Goal: Information Seeking & Learning: Learn about a topic

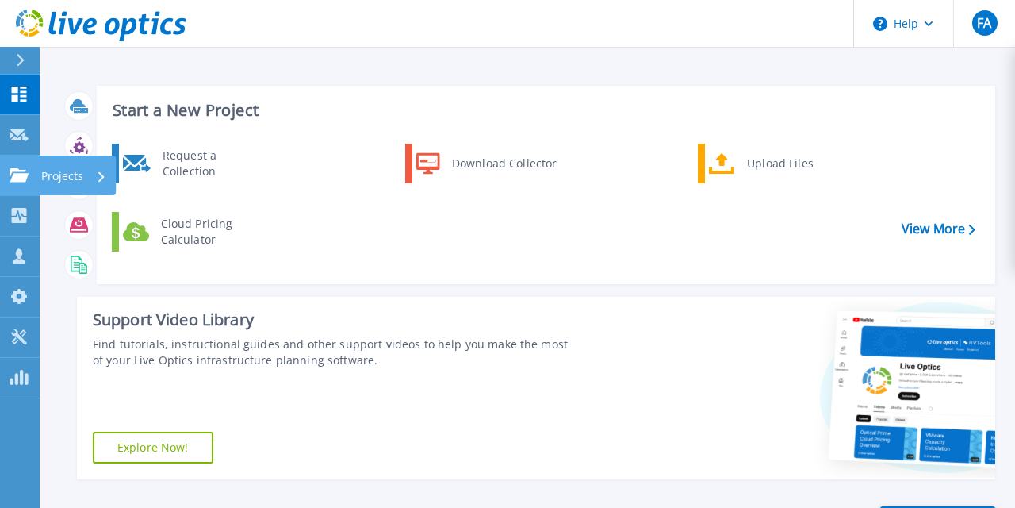
click at [25, 179] on icon at bounding box center [19, 174] width 19 height 13
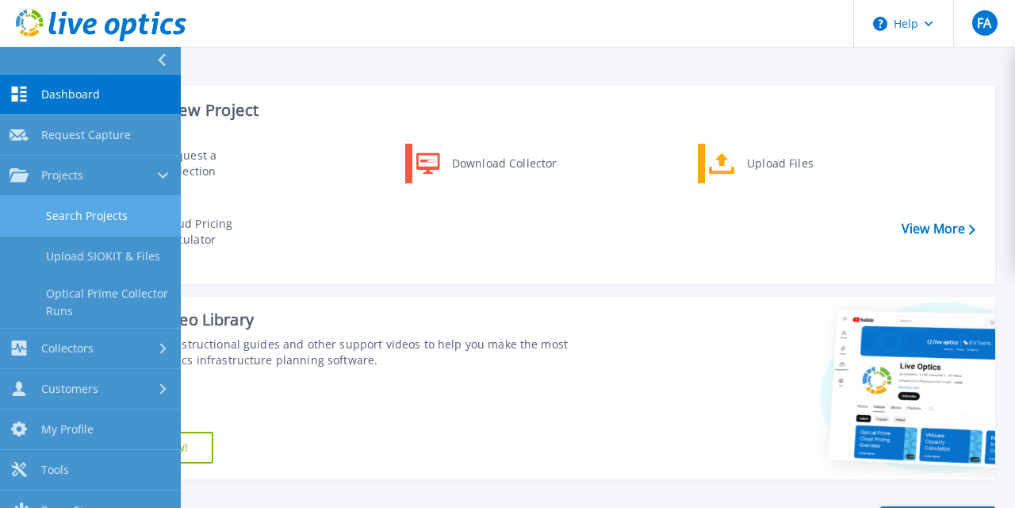
click at [79, 223] on link "Search Projects" at bounding box center [90, 216] width 181 height 40
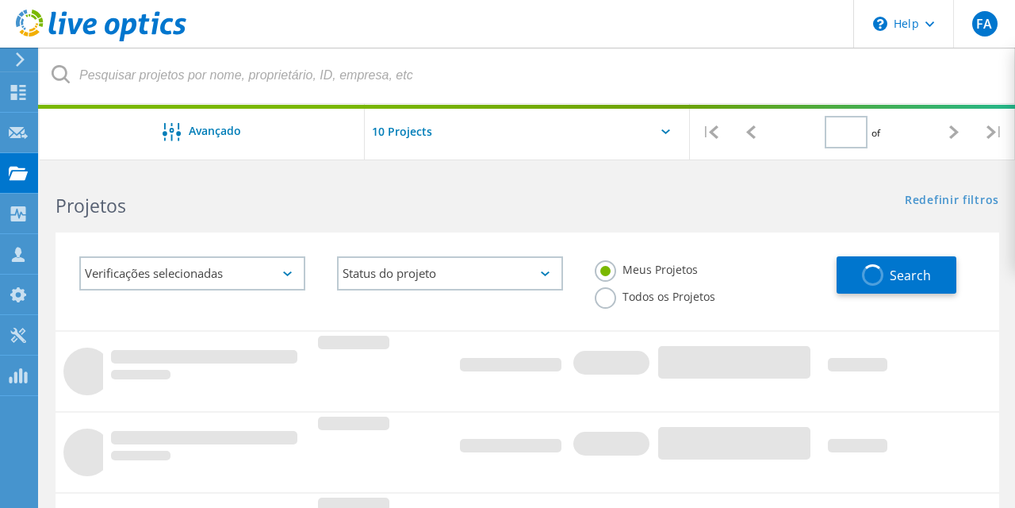
type input "1"
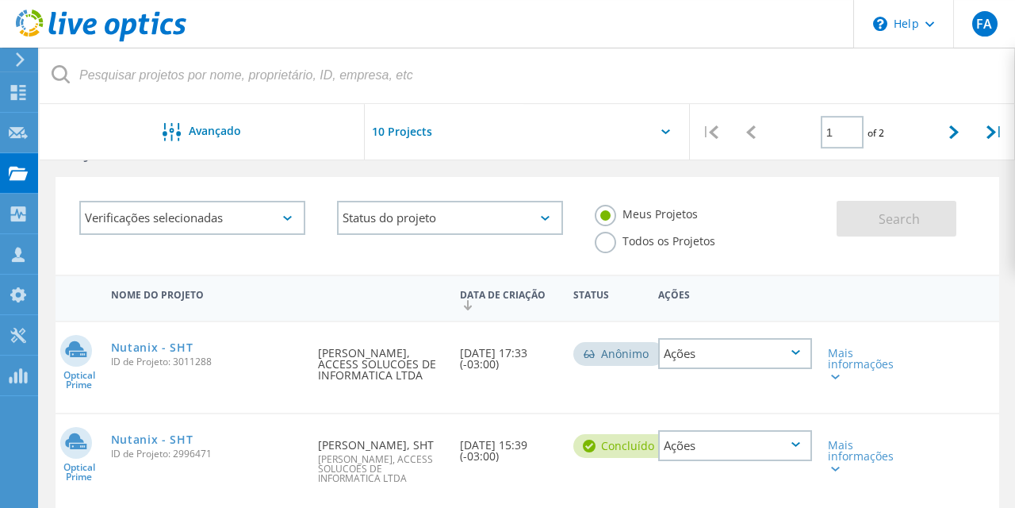
scroll to position [84, 0]
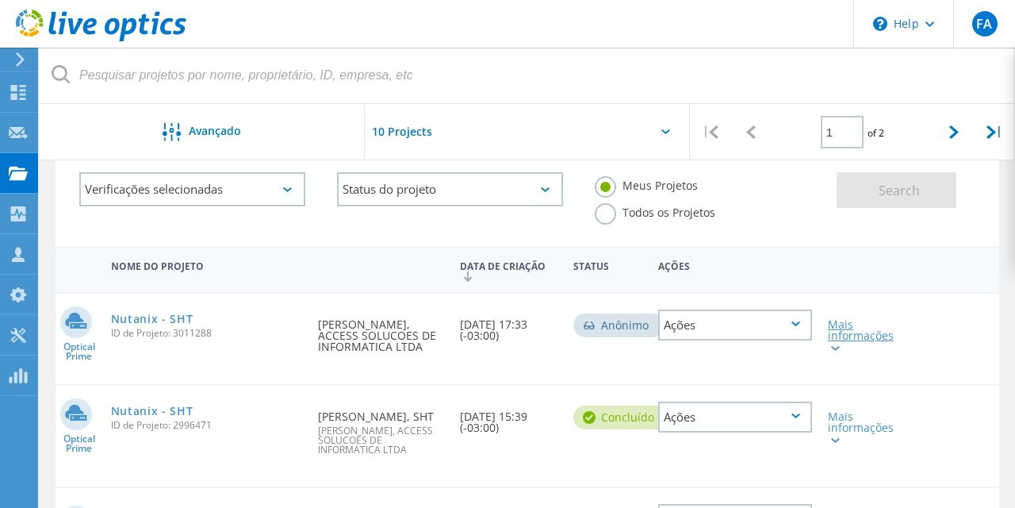
click at [838, 345] on div at bounding box center [834, 348] width 12 height 10
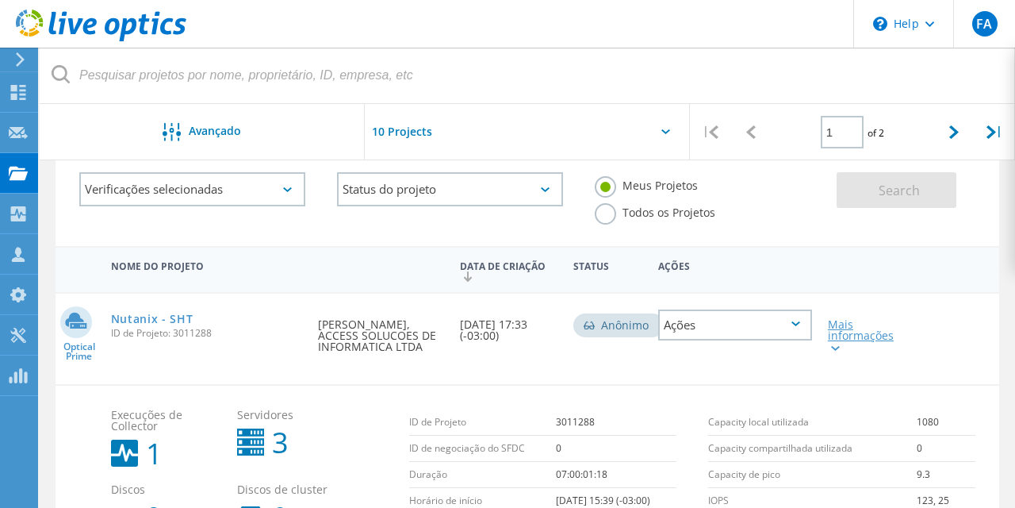
click at [838, 345] on div at bounding box center [834, 348] width 12 height 10
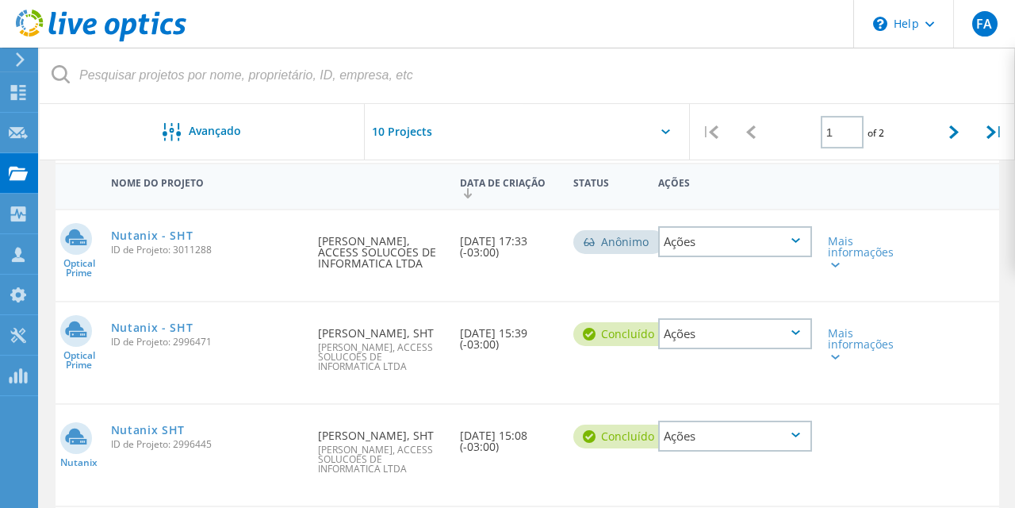
scroll to position [168, 0]
click at [178, 240] on link "Nutanix - SHT" at bounding box center [152, 234] width 82 height 11
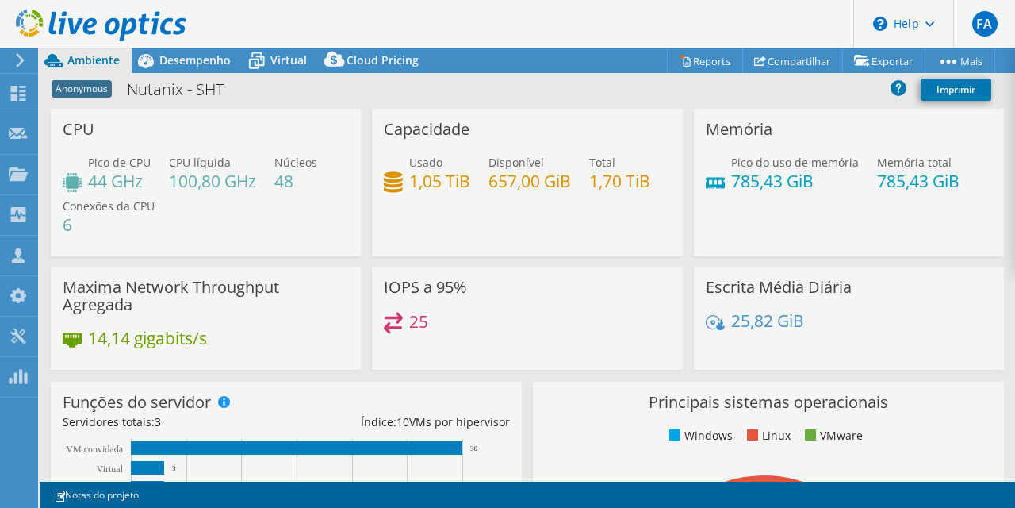
select select "USD"
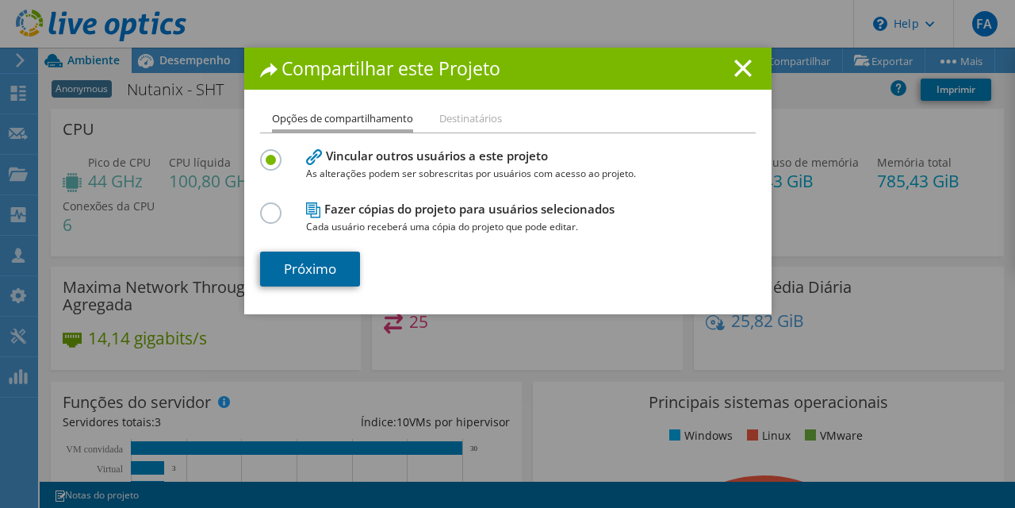
click at [318, 257] on link "Próximo" at bounding box center [310, 268] width 100 height 35
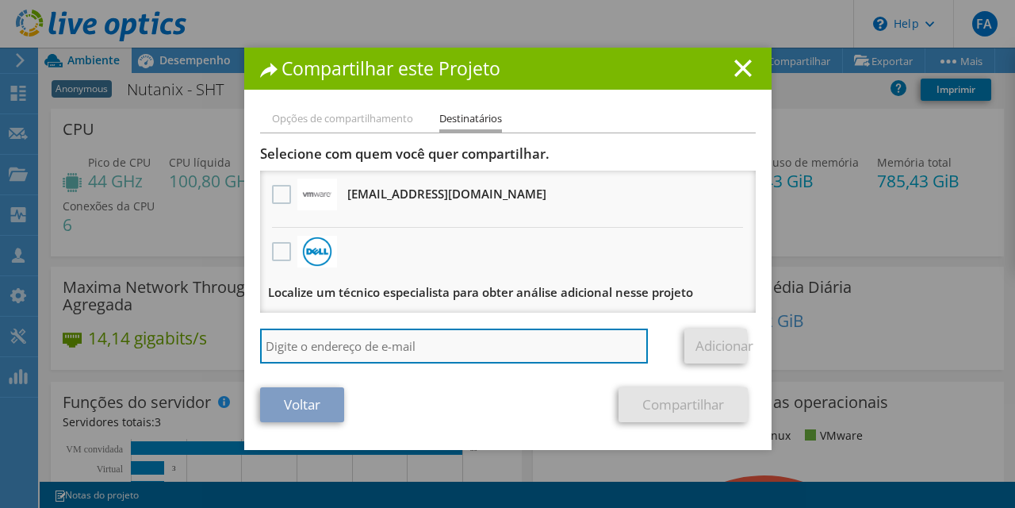
click at [316, 343] on input "search" at bounding box center [454, 345] width 389 height 35
type input "g"
paste input "[PERSON_NAME][EMAIL_ADDRESS][DOMAIN_NAME]"
type input "[PERSON_NAME][EMAIL_ADDRESS][DOMAIN_NAME]"
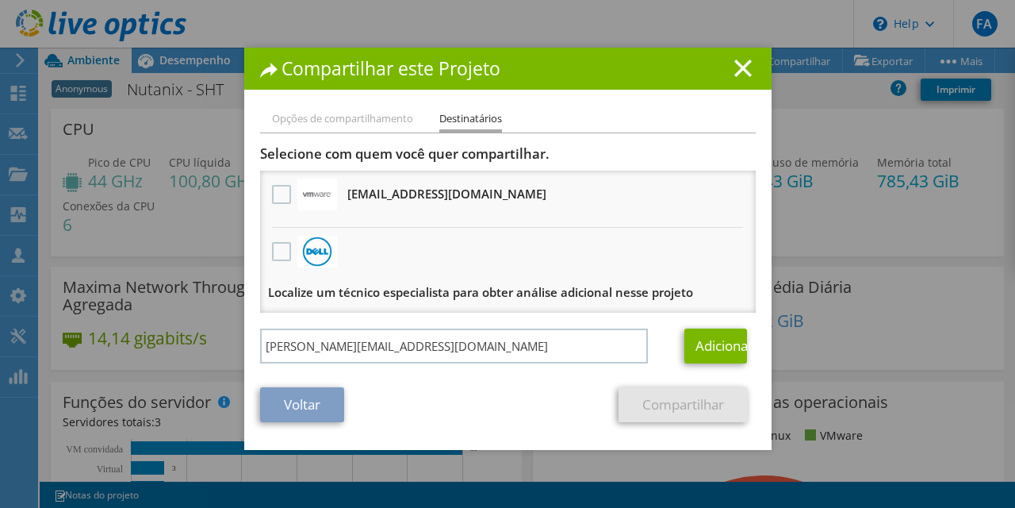
click at [560, 401] on div "Voltar Compartilhar" at bounding box center [508, 404] width 496 height 35
click at [721, 355] on link "Adicionar" at bounding box center [716, 345] width 63 height 35
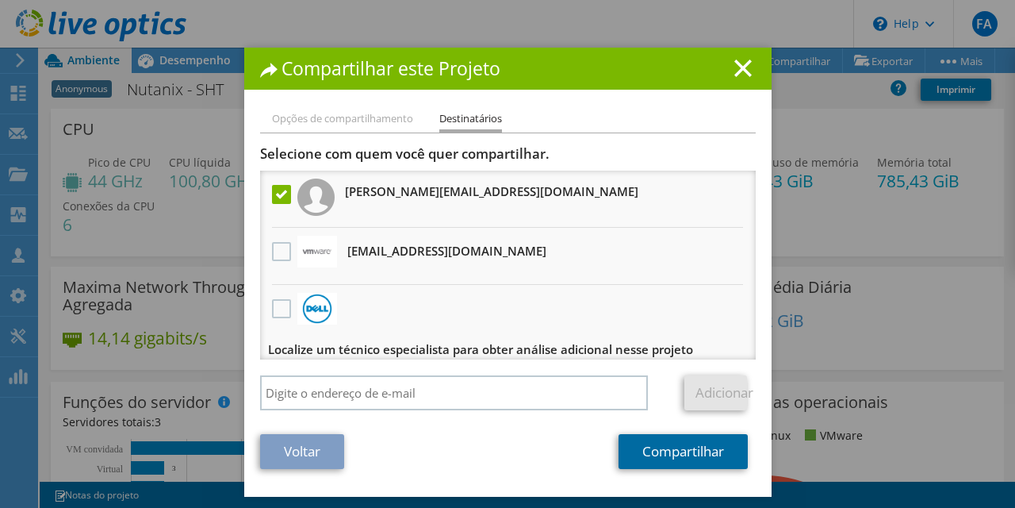
click at [678, 456] on link "Compartilhar" at bounding box center [683, 451] width 129 height 35
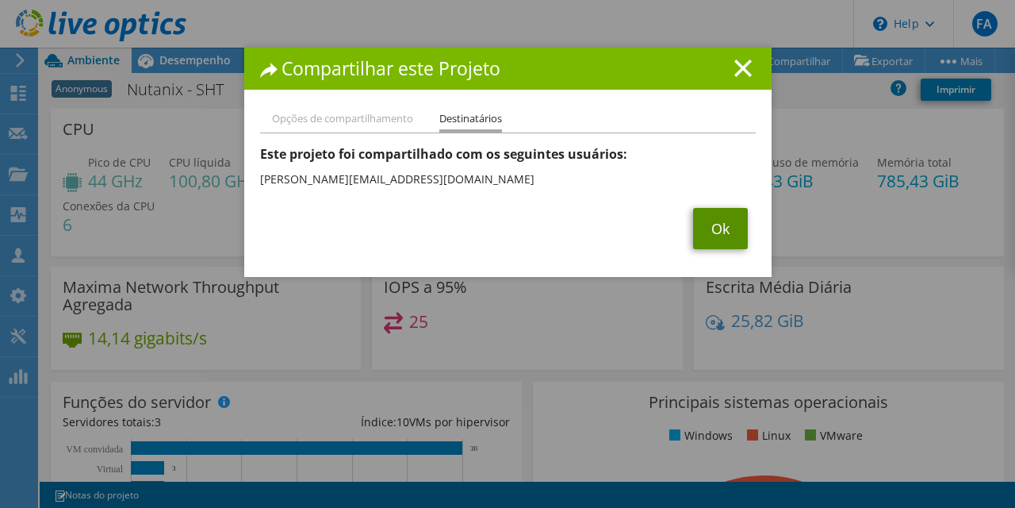
click at [725, 220] on link "Ok" at bounding box center [720, 228] width 55 height 41
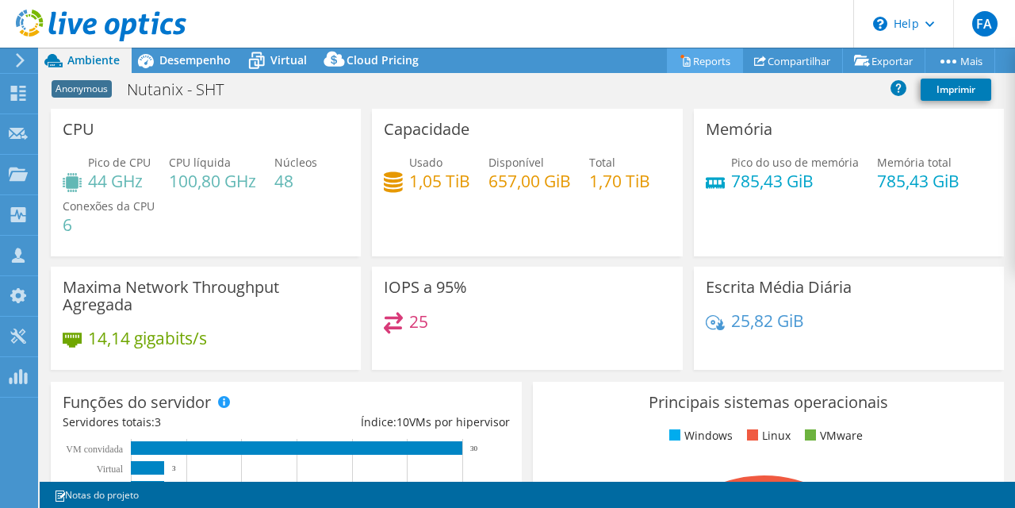
click at [680, 61] on link "Reports" at bounding box center [705, 60] width 76 height 25
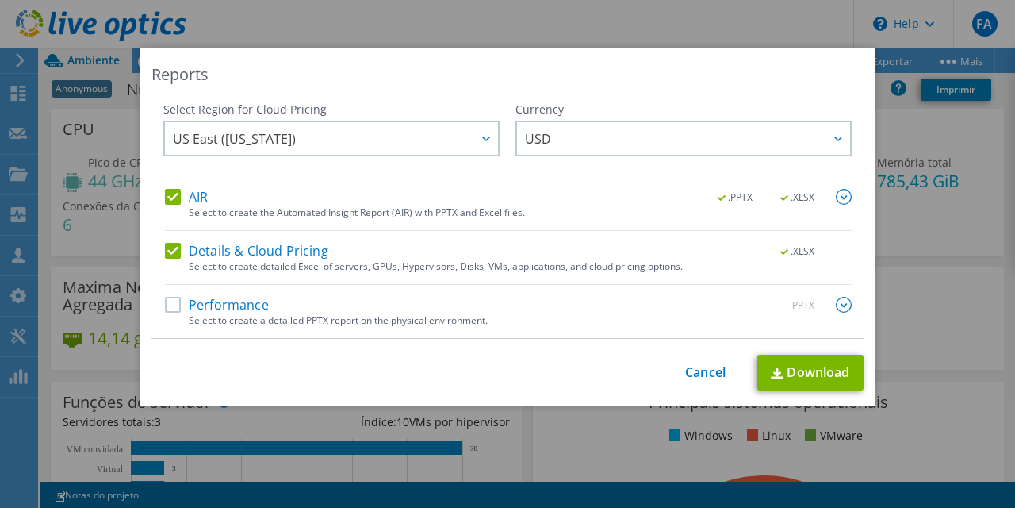
click at [987, 126] on div "Reports Select Region for Cloud Pricing Asia Pacific ([GEOGRAPHIC_DATA]) [GEOGR…" at bounding box center [507, 254] width 1015 height 412
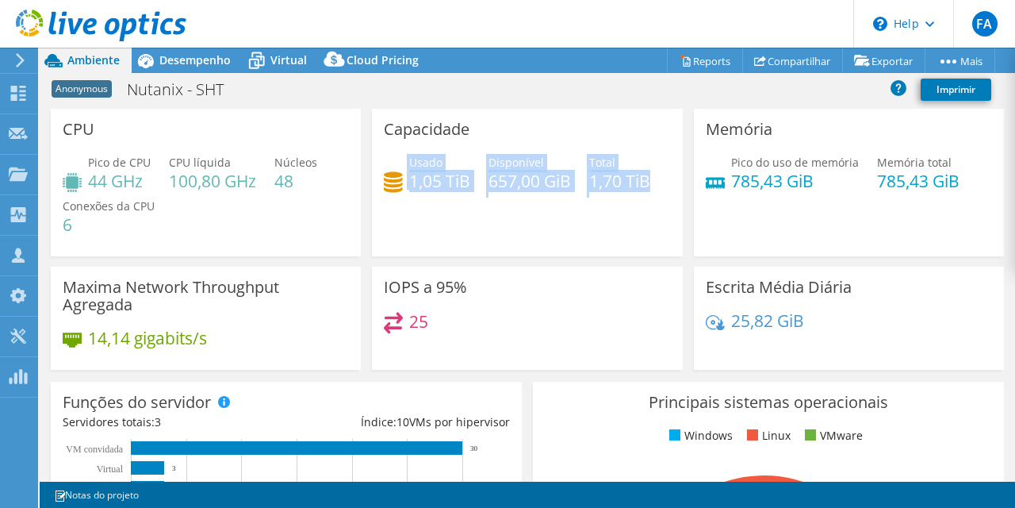
drag, startPoint x: 385, startPoint y: 181, endPoint x: 658, endPoint y: 181, distance: 272.9
click at [658, 181] on div "Usado 1,05 TiB Disponível 657,00 GiB Total 1,70 TiB" at bounding box center [527, 180] width 286 height 52
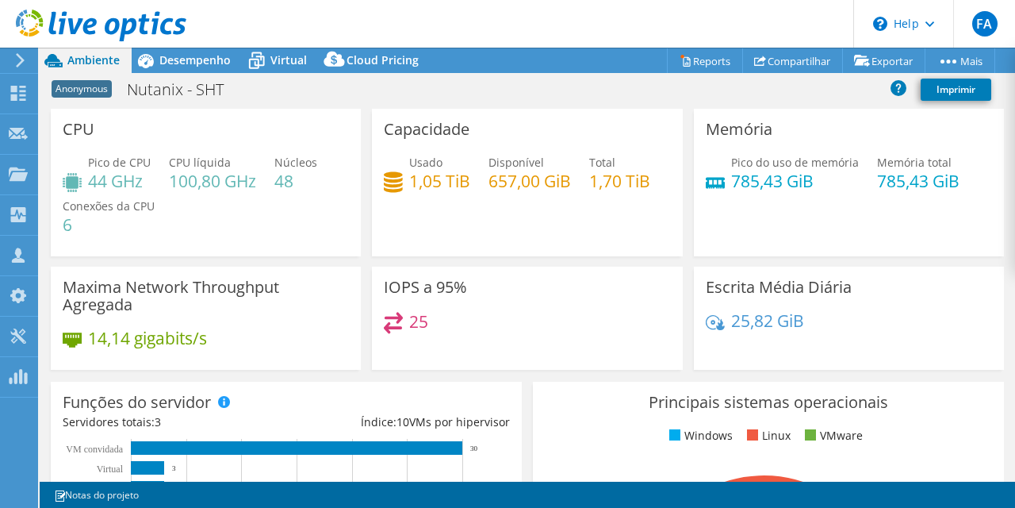
drag, startPoint x: 709, startPoint y: 183, endPoint x: 974, endPoint y: 189, distance: 265.0
click at [974, 189] on div "Pico do uso de memória 785,43 GiB Memória total 785,43 GiB" at bounding box center [849, 180] width 286 height 52
drag, startPoint x: 955, startPoint y: 176, endPoint x: 704, endPoint y: 155, distance: 252.3
click at [704, 155] on div "Memória Pico do uso de memória 785,43 GiB Memória total 785,43 GiB" at bounding box center [849, 183] width 310 height 148
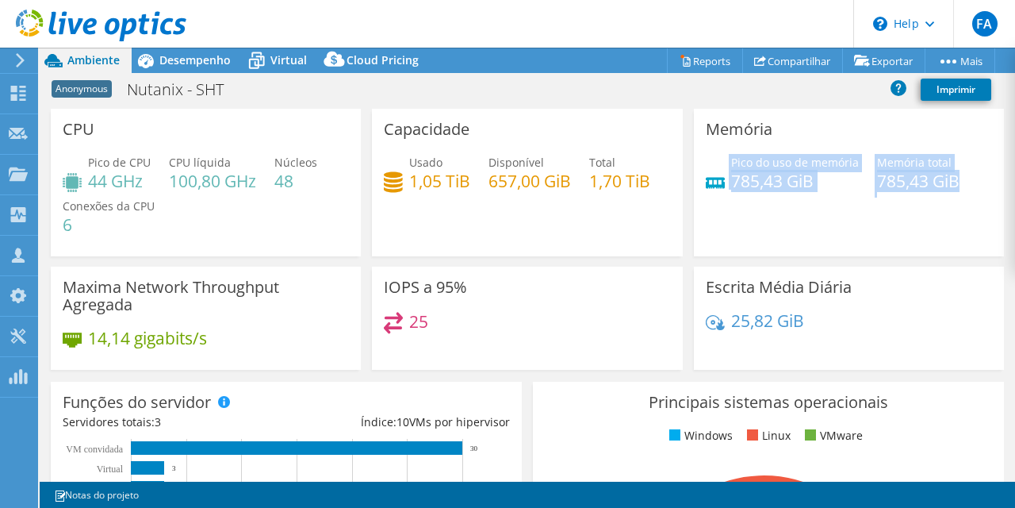
drag, startPoint x: 704, startPoint y: 155, endPoint x: 965, endPoint y: 195, distance: 264.7
click at [965, 195] on div "Memória Pico do uso de memória 785,43 GiB Memória total 785,43 GiB" at bounding box center [849, 183] width 310 height 148
click at [965, 195] on div "Pico do uso de memória 785,43 GiB Memória total 785,43 GiB" at bounding box center [849, 180] width 286 height 52
drag, startPoint x: 965, startPoint y: 195, endPoint x: 708, endPoint y: 163, distance: 259.8
click at [708, 163] on div "Pico do uso de memória 785,43 GiB Memória total 785,43 GiB" at bounding box center [849, 180] width 286 height 52
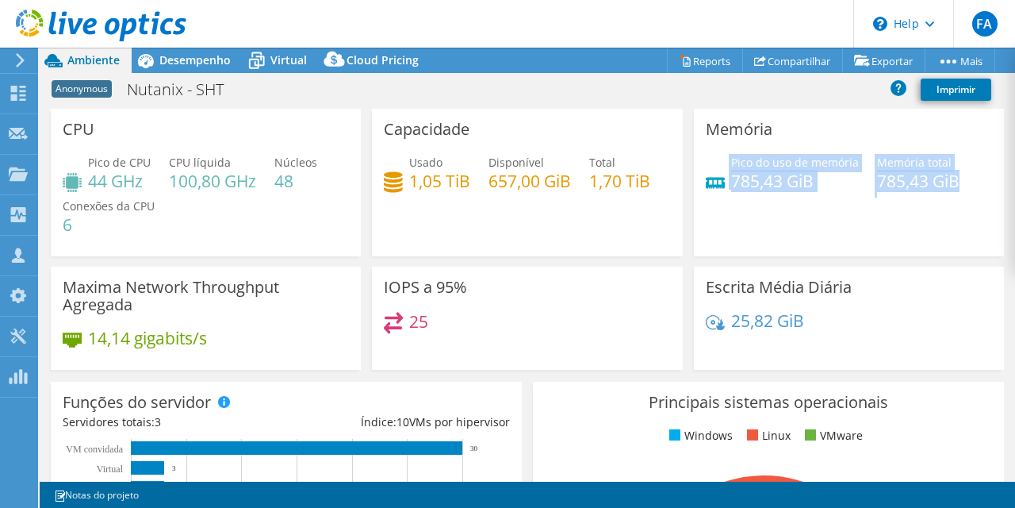
click at [785, 205] on div "Pico do uso de memória 785,43 GiB Memória total 785,43 GiB" at bounding box center [849, 180] width 286 height 52
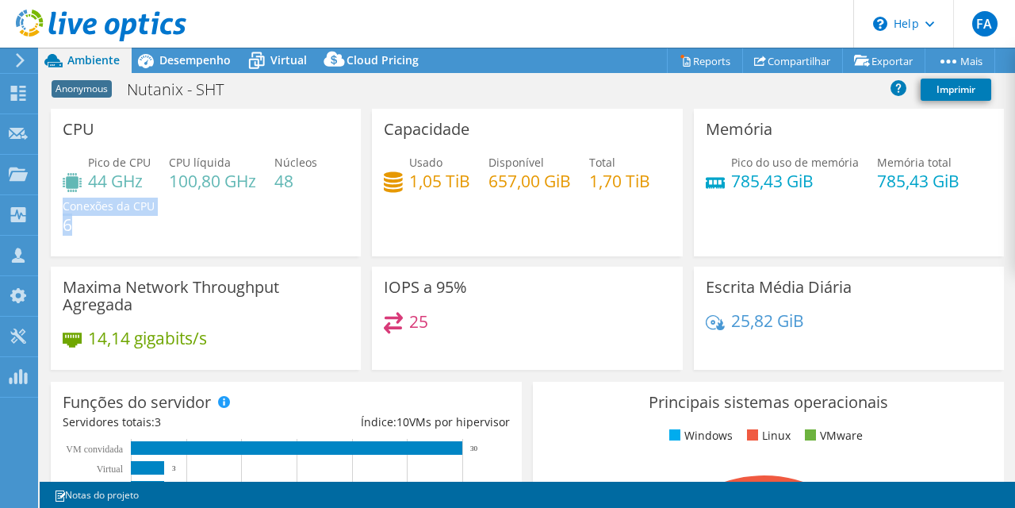
drag, startPoint x: 66, startPoint y: 207, endPoint x: 126, endPoint y: 235, distance: 66.4
click at [126, 235] on div "Pico de CPU 44 GHz CPU líquida 100,80 GHz Núcleos 48 Conexões da CPU 6" at bounding box center [206, 201] width 286 height 95
drag, startPoint x: 126, startPoint y: 235, endPoint x: 66, endPoint y: 136, distance: 116.0
click at [66, 136] on div "CPU Pico de CPU 44 GHz CPU líquida 100,80 GHz Núcleos 48 Conexões da CPU 6" at bounding box center [206, 183] width 310 height 148
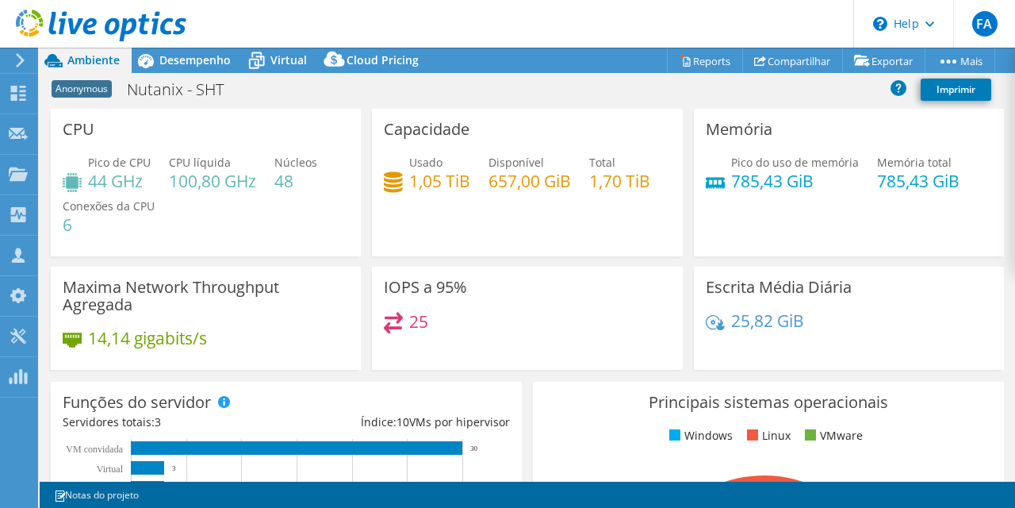
click at [64, 135] on h3 "CPU" at bounding box center [79, 129] width 32 height 17
drag, startPoint x: 86, startPoint y: 225, endPoint x: 59, endPoint y: 204, distance: 34.4
click at [59, 204] on div "CPU Pico de CPU 44 GHz CPU líquida 100,80 GHz Núcleos 48 Conexões da CPU 6" at bounding box center [206, 183] width 310 height 148
click at [78, 223] on h4 "6" at bounding box center [109, 224] width 92 height 17
drag, startPoint x: 79, startPoint y: 232, endPoint x: 63, endPoint y: 209, distance: 27.3
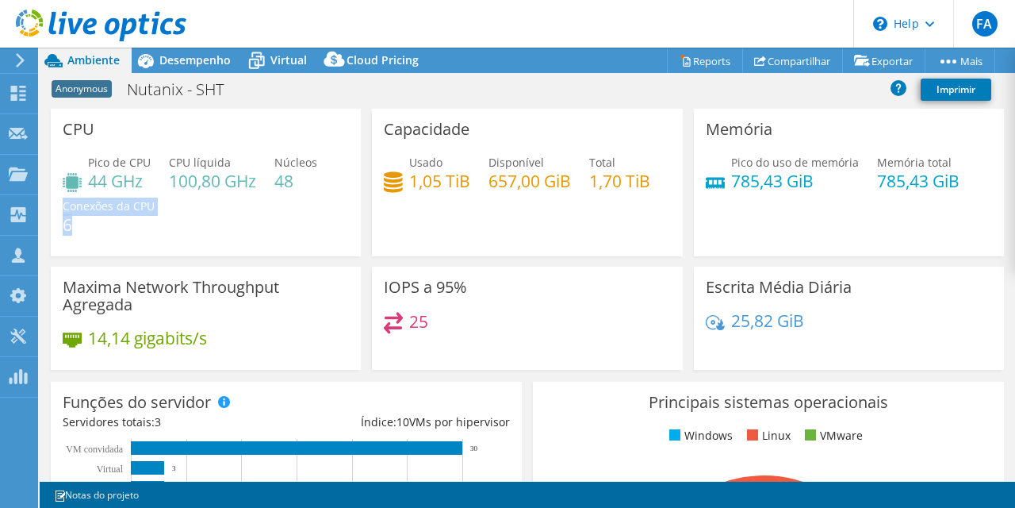
click at [63, 209] on div "CPU Pico de CPU 44 GHz CPU líquida 100,80 GHz Núcleos 48 Conexões da CPU 6" at bounding box center [206, 183] width 310 height 148
click at [83, 218] on h4 "6" at bounding box center [109, 224] width 92 height 17
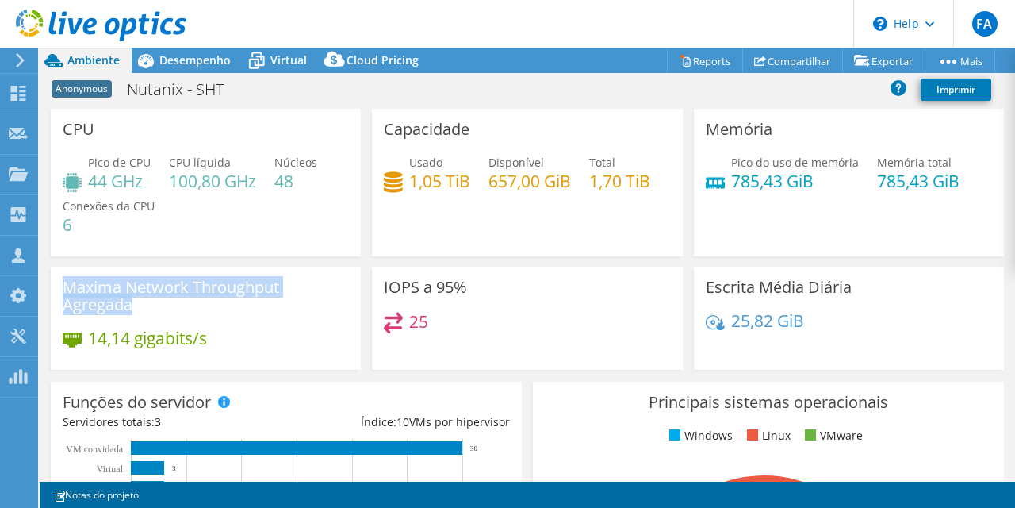
drag, startPoint x: 237, startPoint y: 343, endPoint x: 65, endPoint y: 282, distance: 182.9
click at [65, 282] on div "Maxima Network Throughput Agregada 14,14 gigabits/s" at bounding box center [206, 318] width 310 height 103
click at [65, 282] on h3 "Maxima Network Throughput Agregada" at bounding box center [206, 295] width 286 height 35
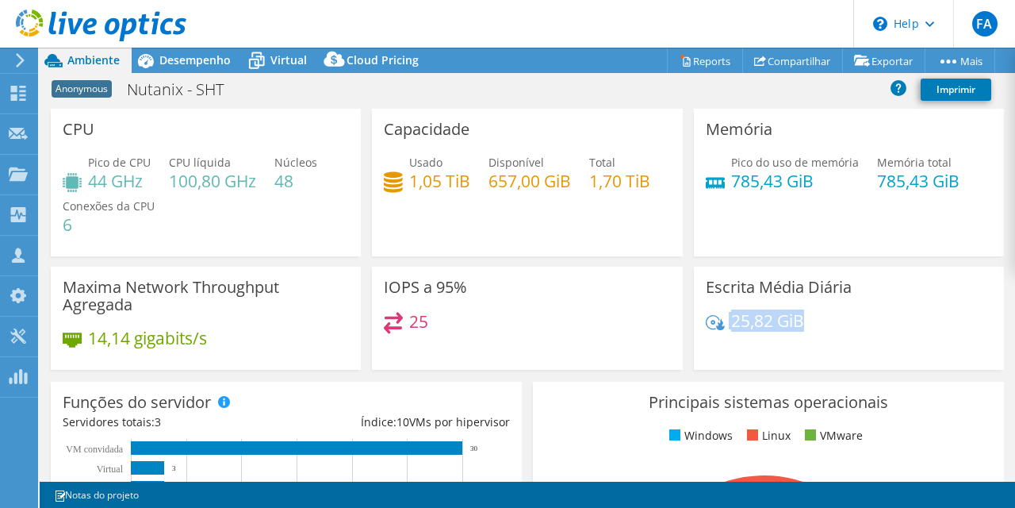
drag, startPoint x: 824, startPoint y: 320, endPoint x: 706, endPoint y: 323, distance: 118.2
click at [706, 323] on div "25,82 GiB" at bounding box center [849, 328] width 286 height 33
click at [165, 59] on span "Desempenho" at bounding box center [194, 59] width 71 height 15
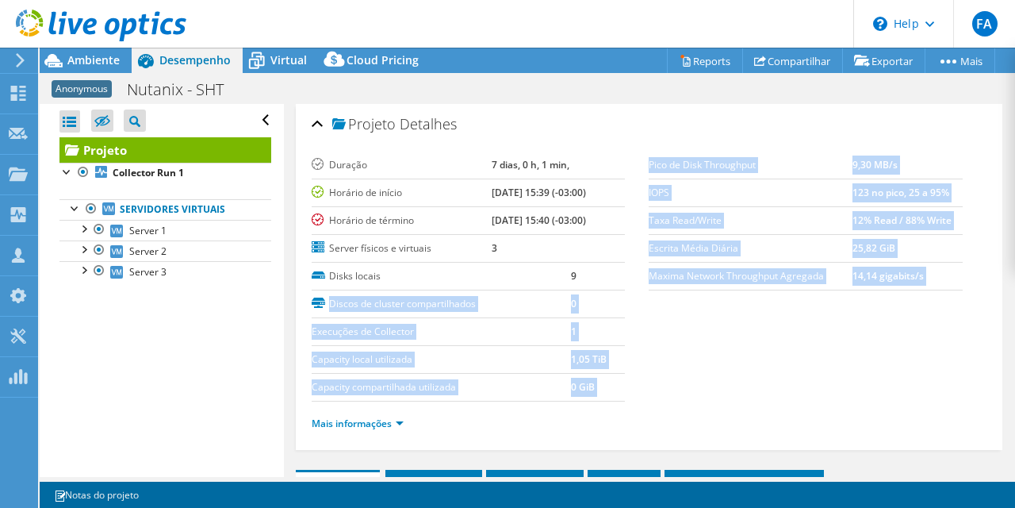
drag, startPoint x: 588, startPoint y: 278, endPoint x: 336, endPoint y: 281, distance: 251.5
click at [332, 281] on tr "Disks locais 9" at bounding box center [469, 277] width 314 height 28
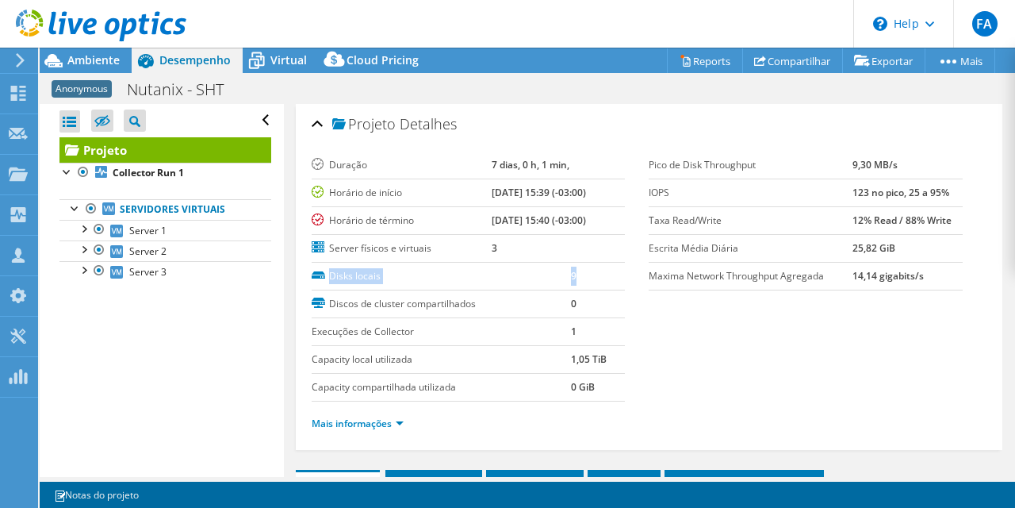
click at [348, 280] on label "Disks locais" at bounding box center [442, 276] width 260 height 16
click at [86, 231] on div at bounding box center [83, 228] width 16 height 16
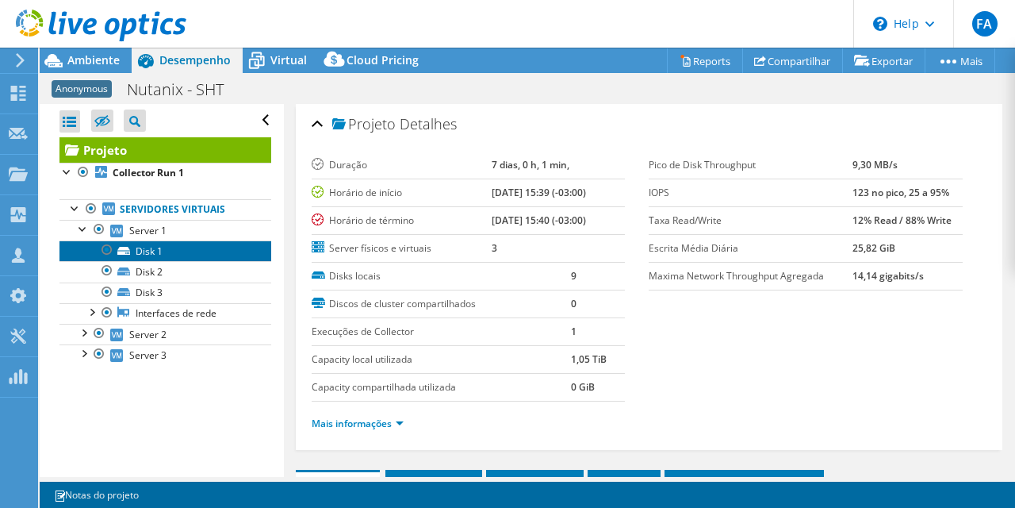
click at [163, 255] on link "Disk 1" at bounding box center [165, 250] width 212 height 21
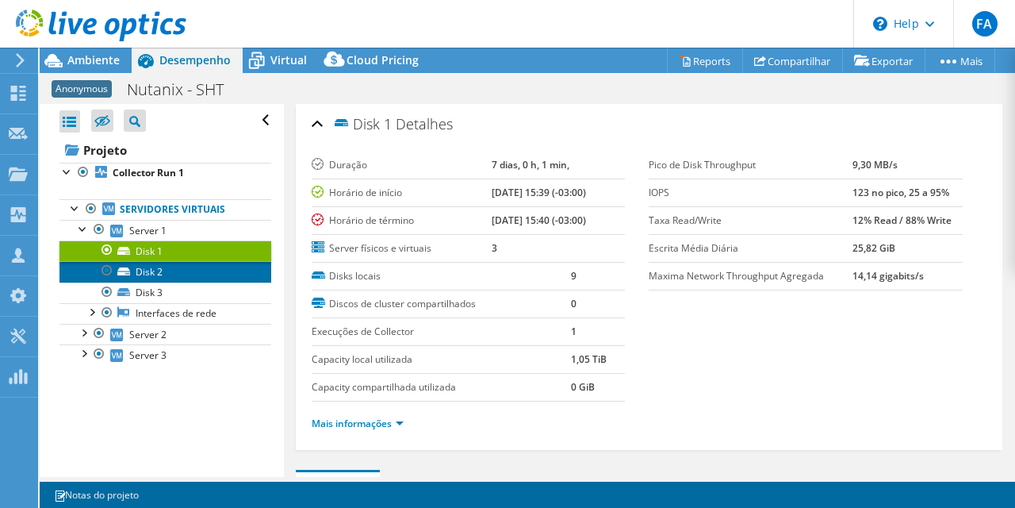
click at [163, 265] on link "Disk 2" at bounding box center [165, 271] width 212 height 21
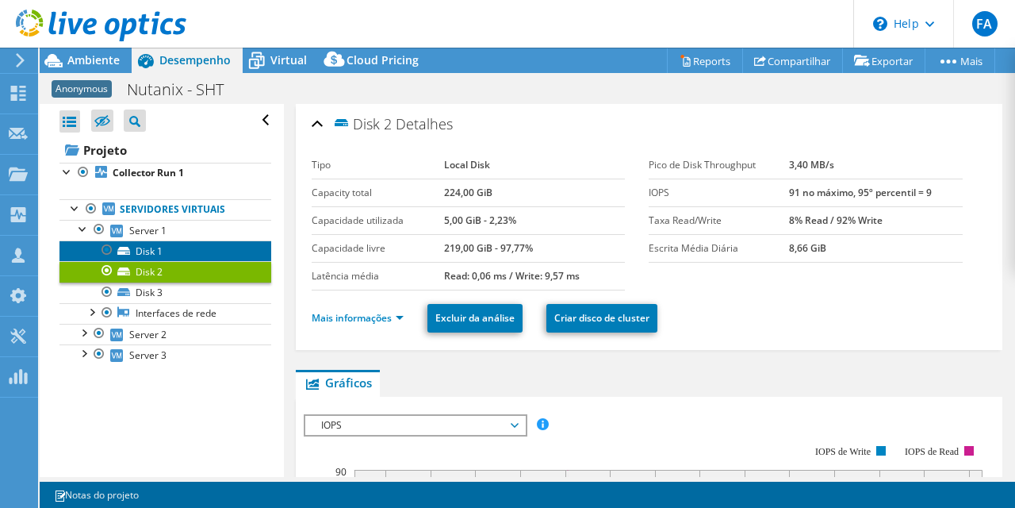
click at [163, 255] on link "Disk 1" at bounding box center [165, 250] width 212 height 21
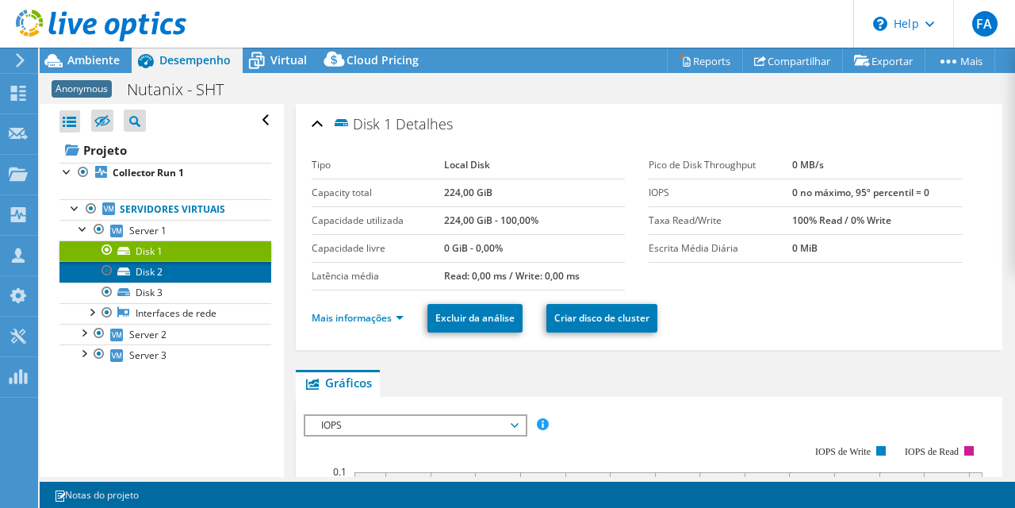
click at [162, 273] on link "Disk 2" at bounding box center [165, 271] width 212 height 21
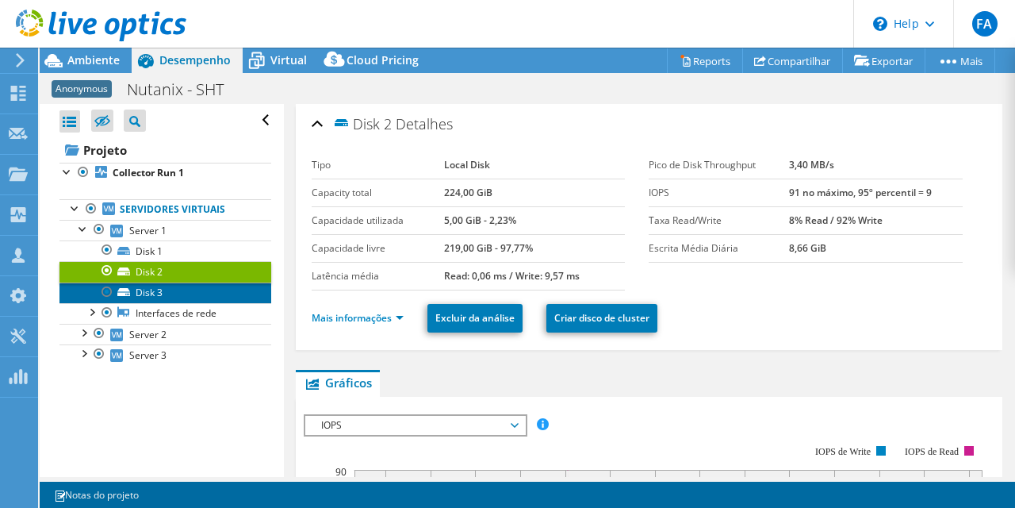
click at [162, 296] on link "Disk 3" at bounding box center [165, 292] width 212 height 21
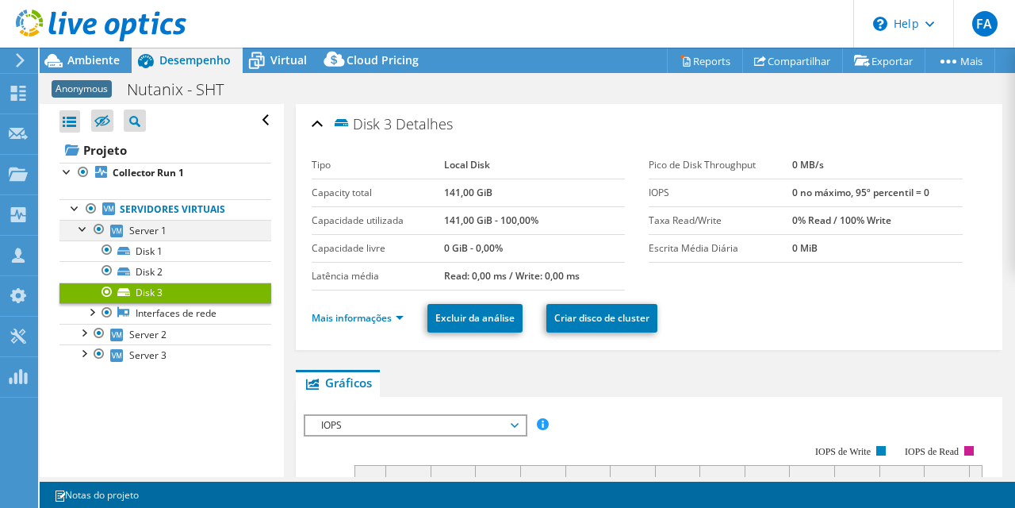
click at [82, 229] on div at bounding box center [83, 228] width 16 height 16
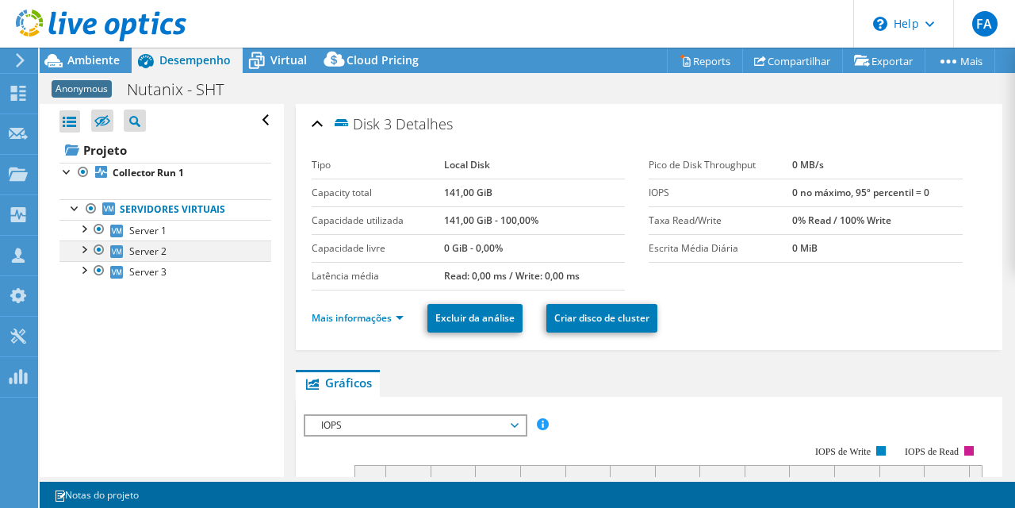
click at [90, 255] on div at bounding box center [83, 248] width 16 height 16
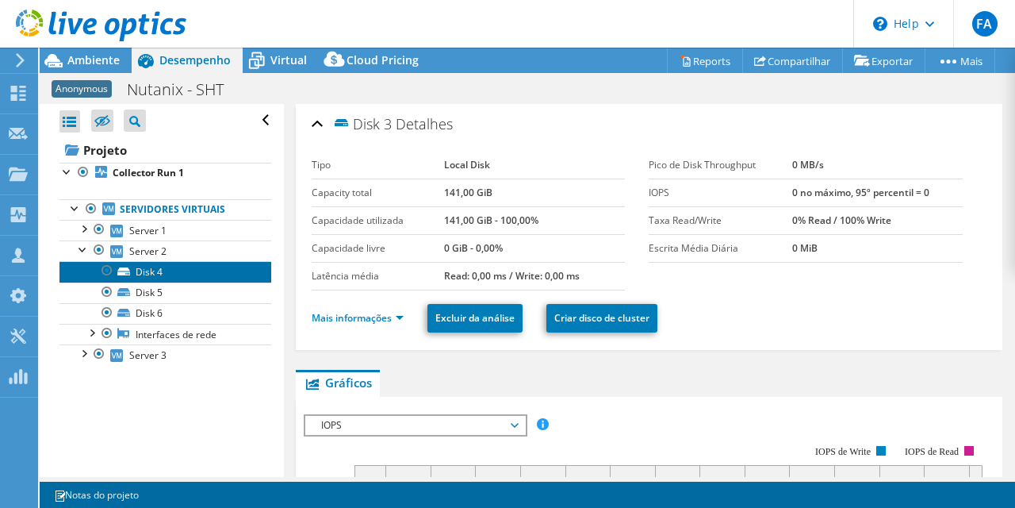
click at [140, 274] on link "Disk 4" at bounding box center [165, 271] width 212 height 21
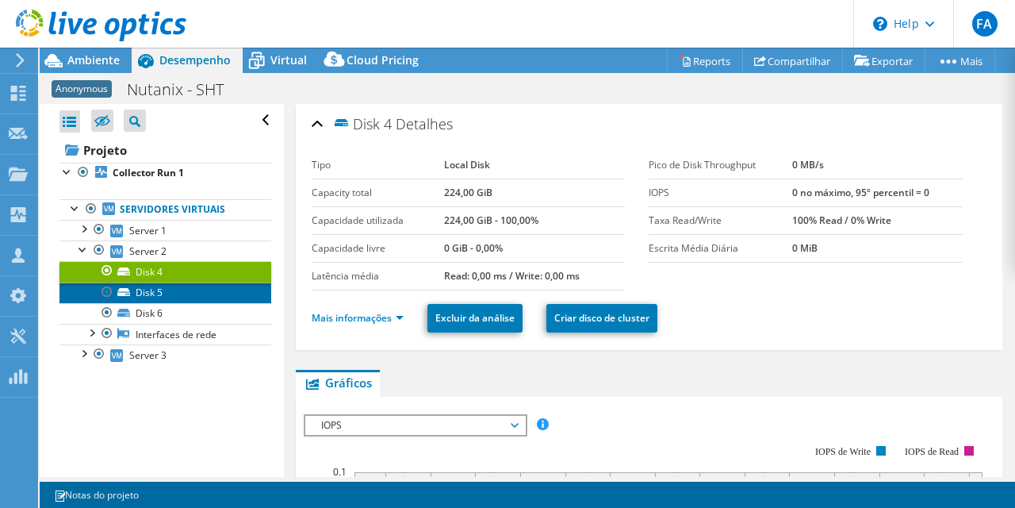
click at [159, 294] on link "Disk 5" at bounding box center [165, 292] width 212 height 21
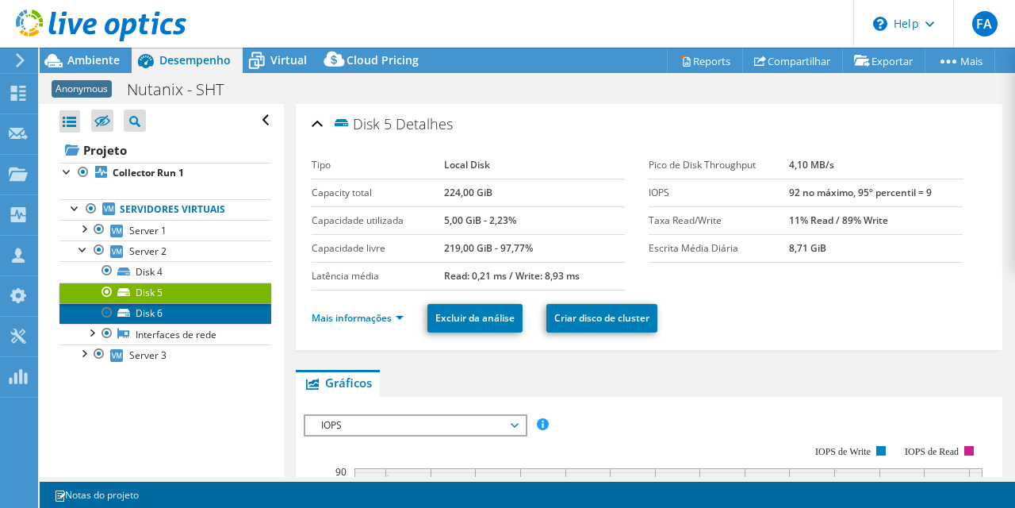
click at [157, 313] on link "Disk 6" at bounding box center [165, 313] width 212 height 21
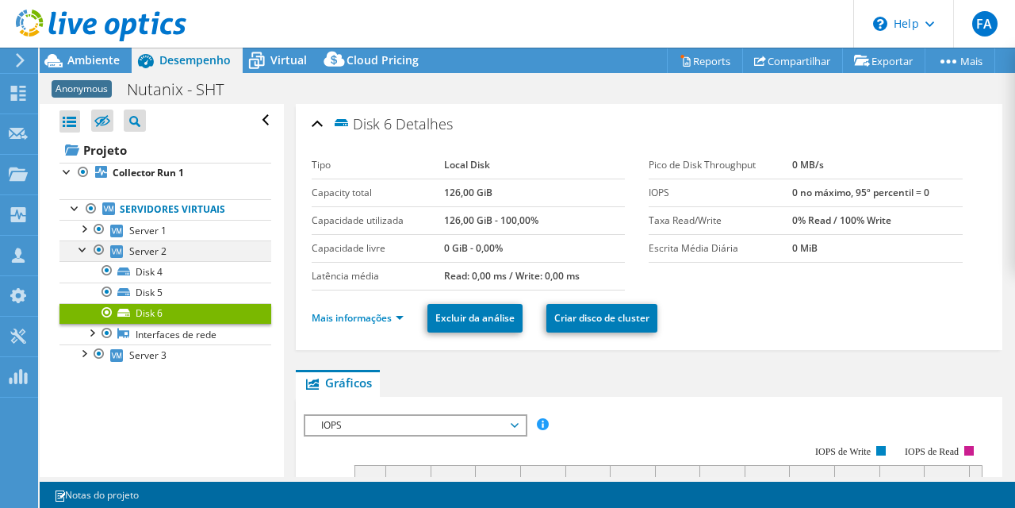
click at [79, 249] on div at bounding box center [83, 248] width 16 height 16
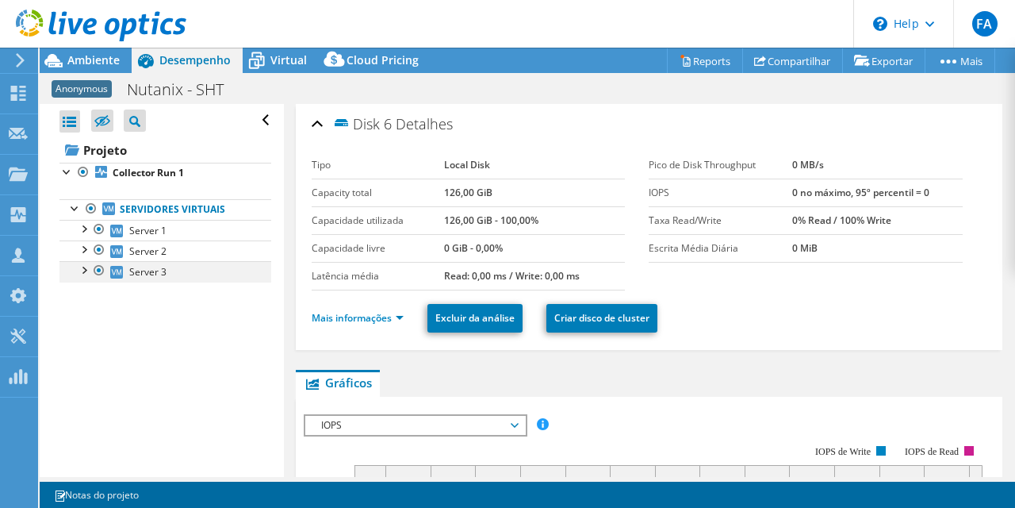
click at [80, 273] on div at bounding box center [83, 269] width 16 height 16
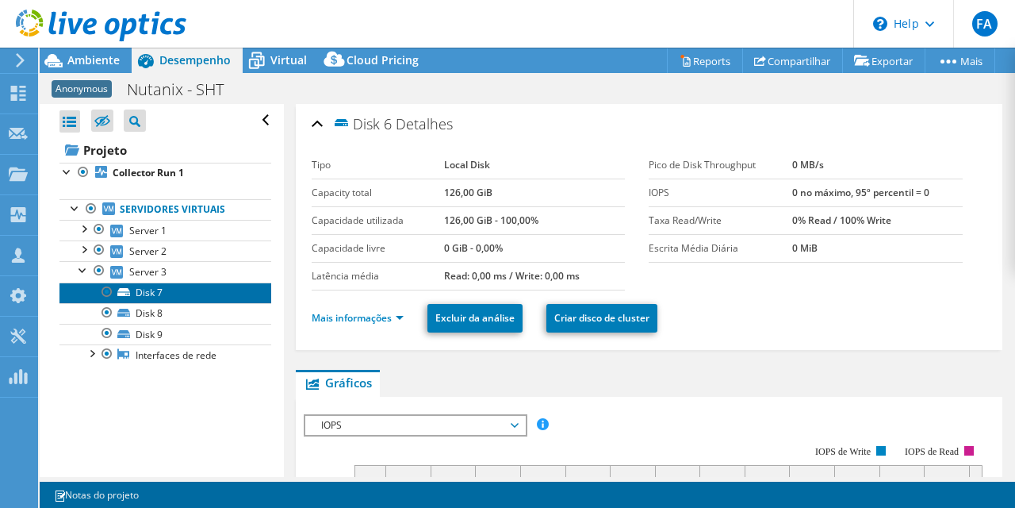
click at [140, 290] on link "Disk 7" at bounding box center [165, 292] width 212 height 21
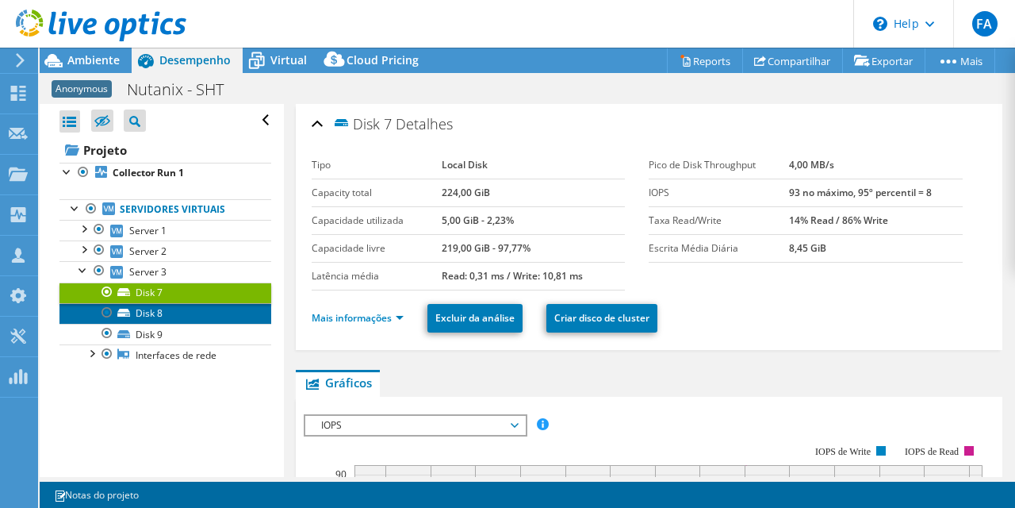
click at [153, 316] on link "Disk 8" at bounding box center [165, 313] width 212 height 21
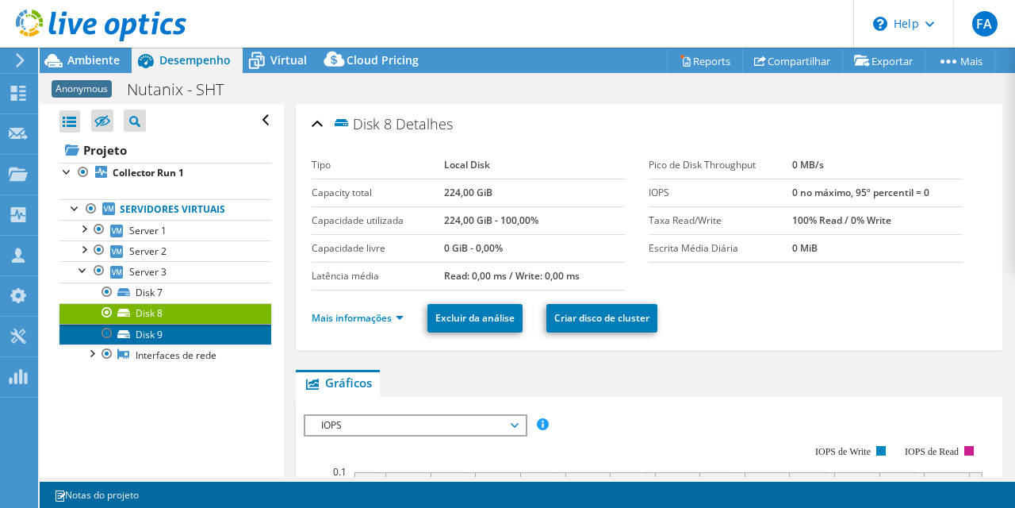
click at [156, 336] on link "Disk 9" at bounding box center [165, 334] width 212 height 21
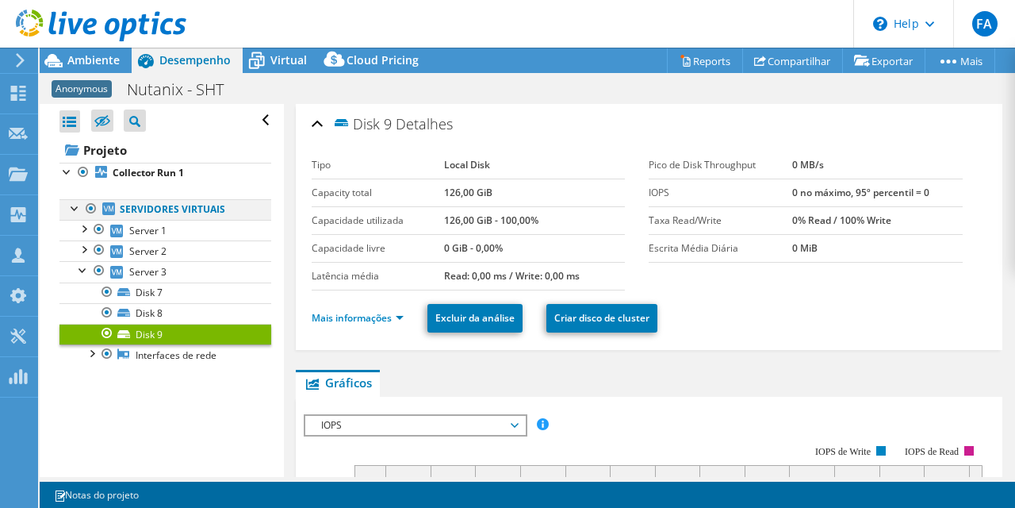
click at [69, 211] on div at bounding box center [75, 207] width 16 height 16
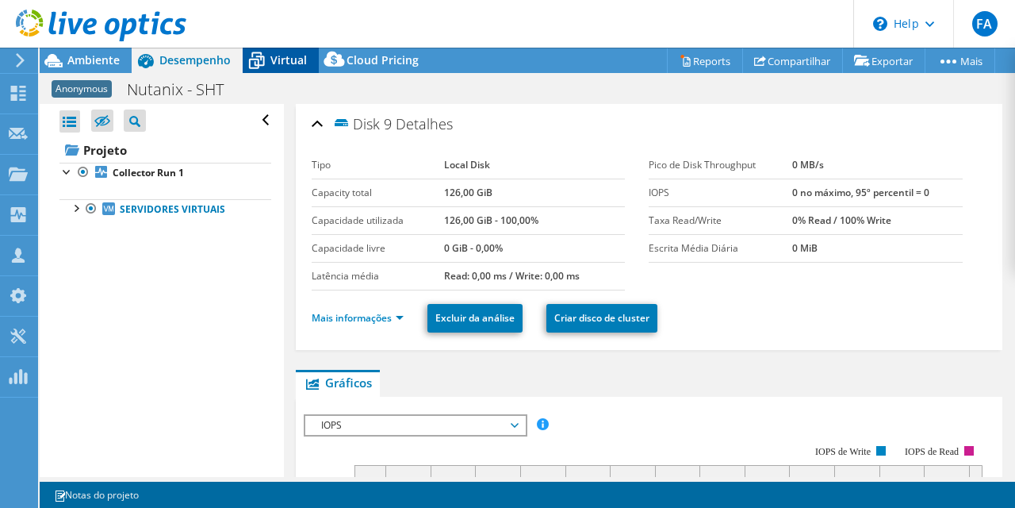
click at [281, 67] on span "Virtual" at bounding box center [288, 59] width 36 height 15
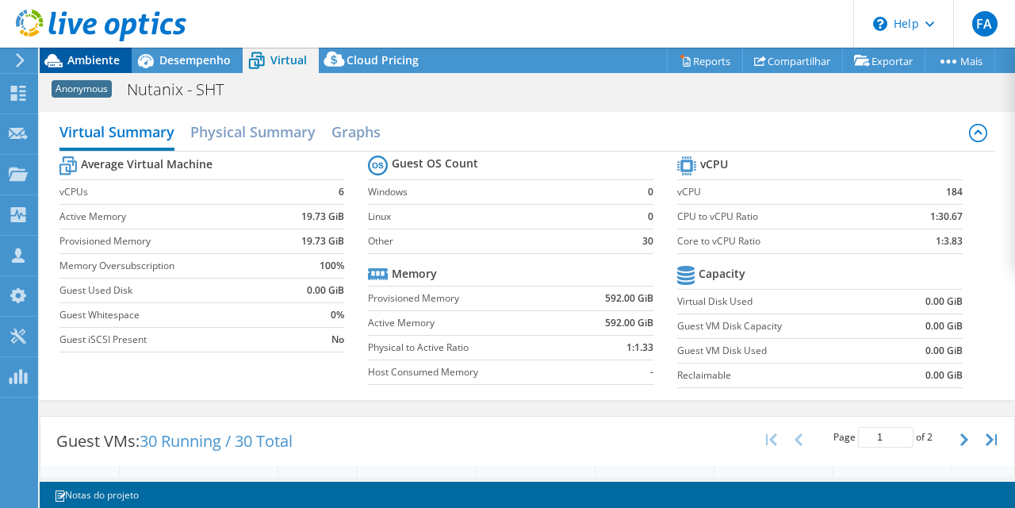
click at [100, 63] on span "Ambiente" at bounding box center [93, 59] width 52 height 15
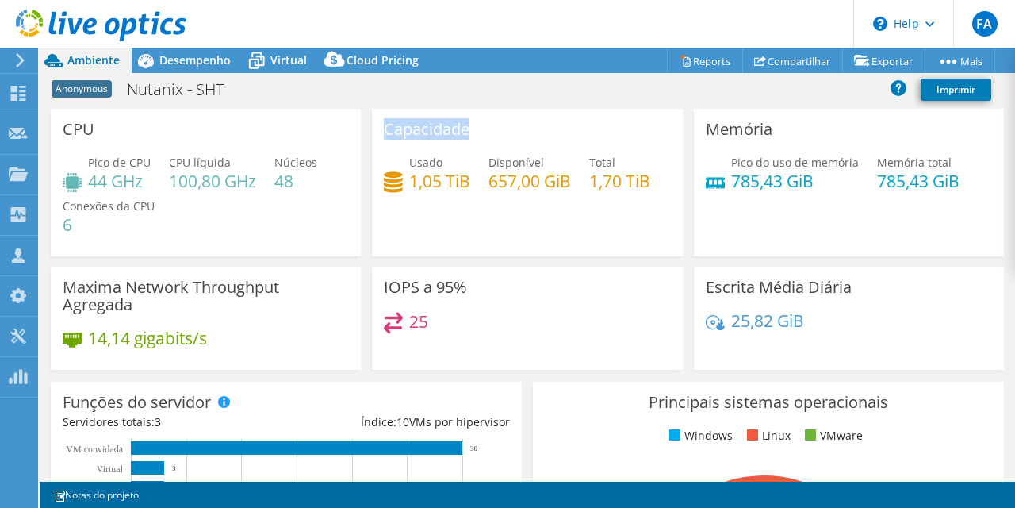
drag, startPoint x: 654, startPoint y: 178, endPoint x: 379, endPoint y: 132, distance: 278.9
click at [379, 132] on div "Capacidade Usado 1,05 TiB Disponível 657,00 GiB Total 1,70 TiB" at bounding box center [527, 183] width 310 height 148
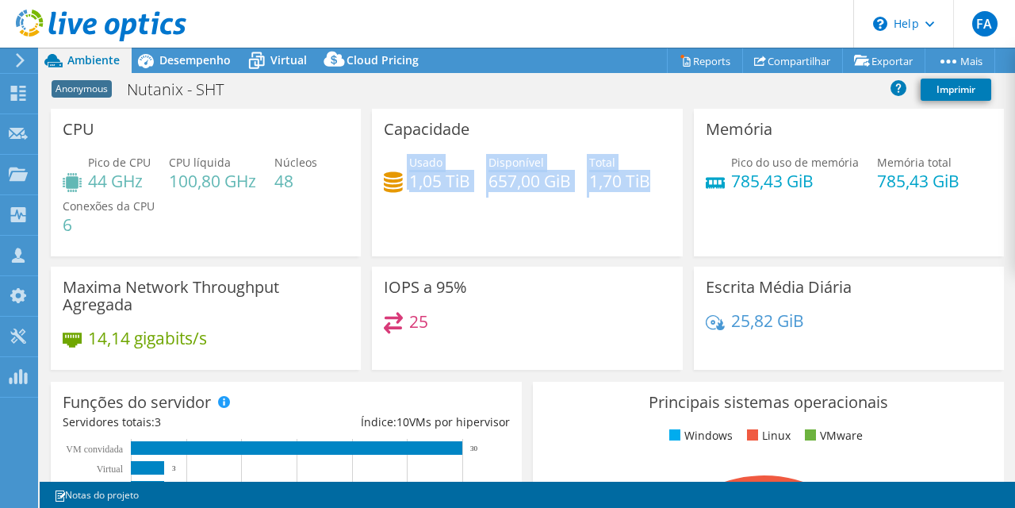
drag, startPoint x: 382, startPoint y: 132, endPoint x: 654, endPoint y: 204, distance: 281.5
click at [654, 204] on div "Capacidade Usado 1,05 TiB Disponível 657,00 GiB Total 1,70 TiB" at bounding box center [527, 183] width 310 height 148
click at [654, 204] on div "Usado 1,05 TiB Disponível 657,00 GiB Total 1,70 TiB" at bounding box center [527, 180] width 286 height 52
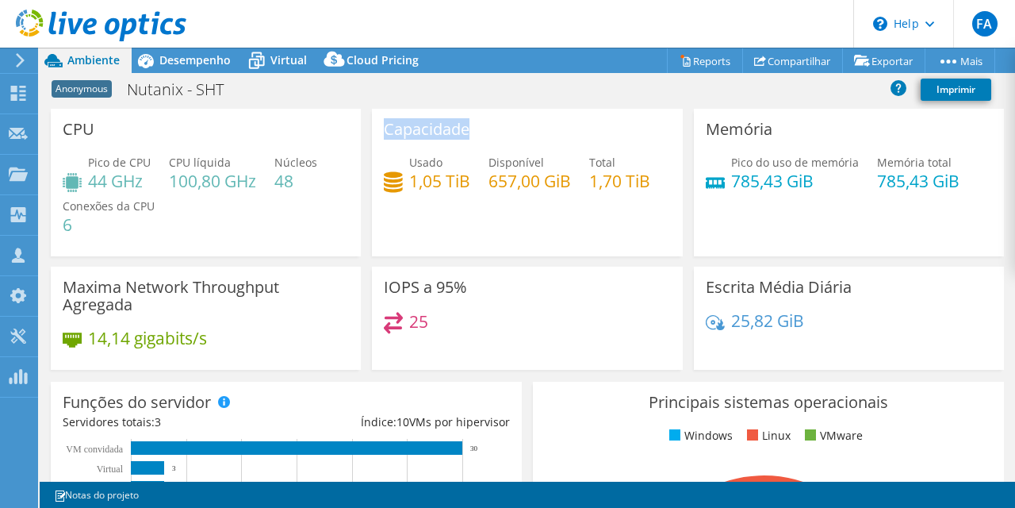
drag, startPoint x: 654, startPoint y: 204, endPoint x: 400, endPoint y: 126, distance: 266.2
click at [400, 126] on div "Capacidade Usado 1,05 TiB Disponível 657,00 GiB Total 1,70 TiB" at bounding box center [527, 183] width 310 height 148
click at [400, 126] on h3 "Capacidade" at bounding box center [427, 129] width 86 height 17
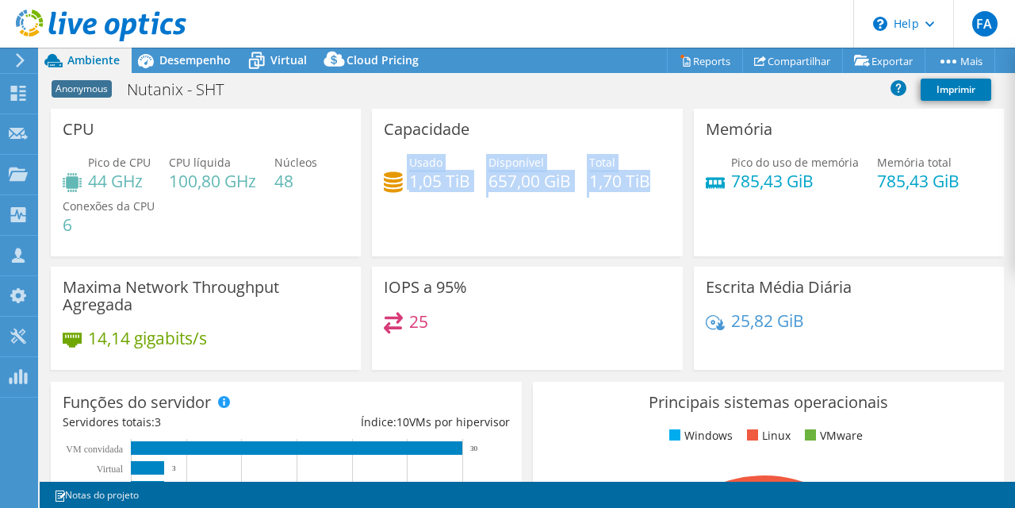
drag, startPoint x: 389, startPoint y: 127, endPoint x: 649, endPoint y: 198, distance: 269.8
click at [649, 198] on div "Capacidade Usado 1,05 TiB Disponível 657,00 GiB Total 1,70 TiB" at bounding box center [527, 183] width 310 height 148
click at [649, 198] on div "Usado 1,05 TiB Disponível 657,00 GiB Total 1,70 TiB" at bounding box center [527, 180] width 286 height 52
drag, startPoint x: 412, startPoint y: 178, endPoint x: 653, endPoint y: 194, distance: 240.9
click at [653, 194] on div "Usado 1,05 TiB Disponível 657,00 GiB Total 1,70 TiB" at bounding box center [527, 180] width 286 height 52
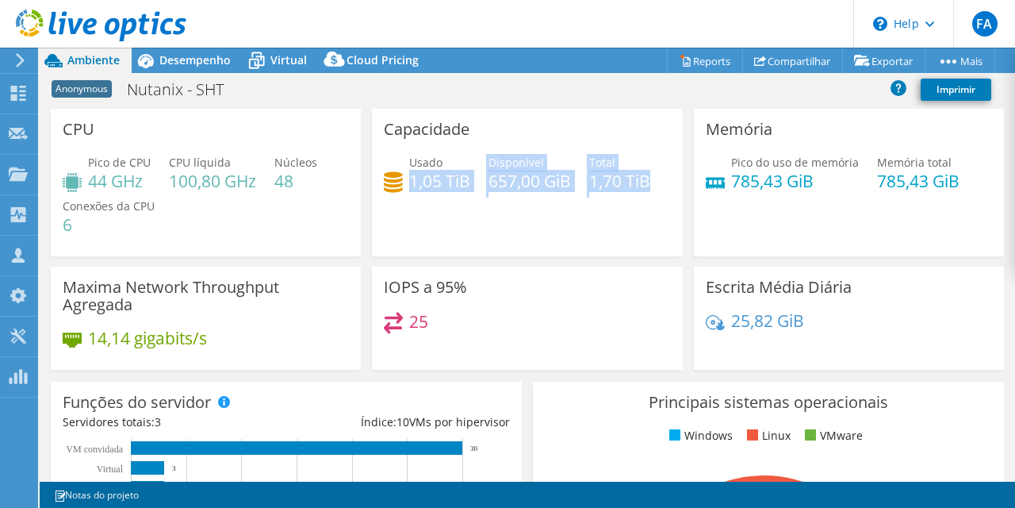
click at [653, 194] on div "Usado 1,05 TiB Disponível 657,00 GiB Total 1,70 TiB" at bounding box center [527, 180] width 286 height 52
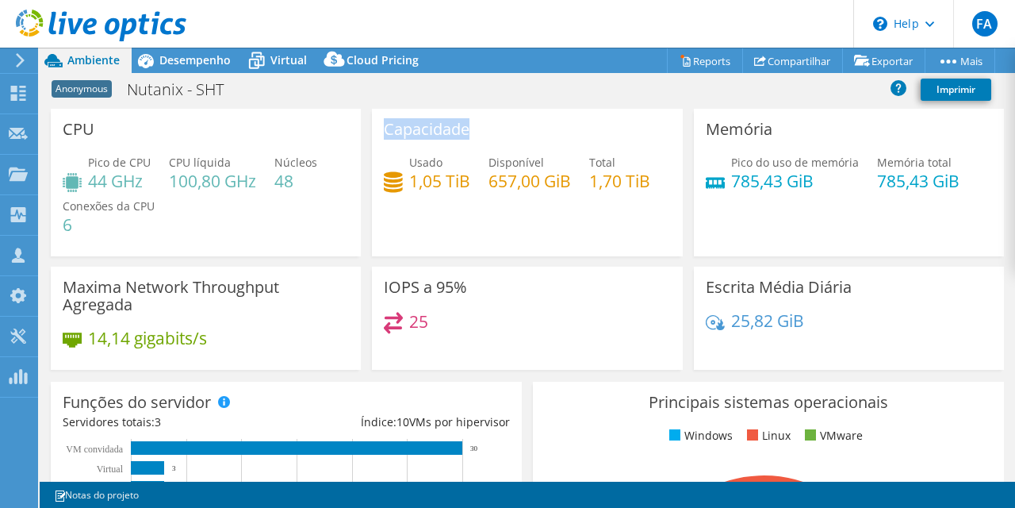
drag, startPoint x: 658, startPoint y: 192, endPoint x: 378, endPoint y: 141, distance: 284.6
click at [378, 141] on div "Capacidade Usado 1,05 TiB Disponível 657,00 GiB Total 1,70 TiB" at bounding box center [527, 183] width 310 height 148
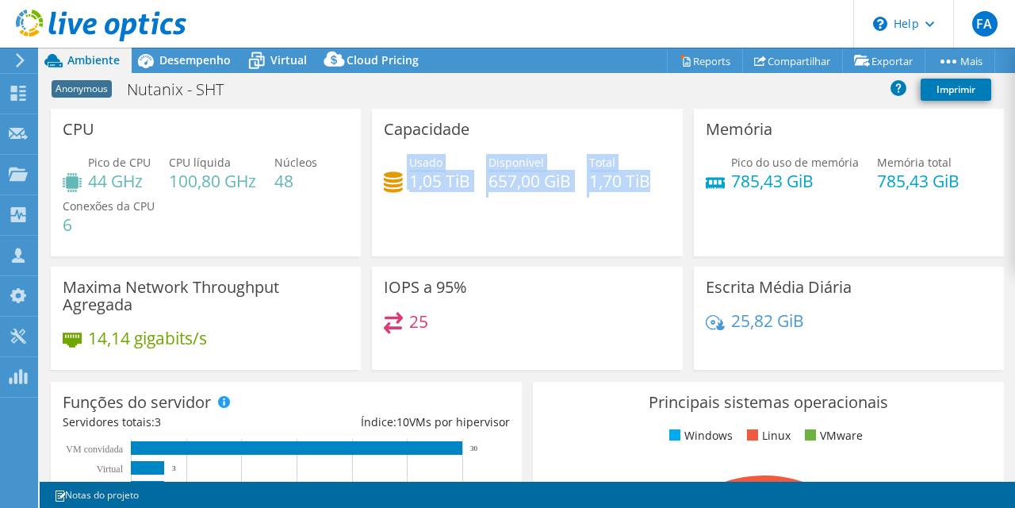
drag, startPoint x: 378, startPoint y: 141, endPoint x: 650, endPoint y: 210, distance: 281.5
click at [650, 210] on div "Capacidade Usado 1,05 TiB Disponível 657,00 GiB Total 1,70 TiB" at bounding box center [527, 183] width 310 height 148
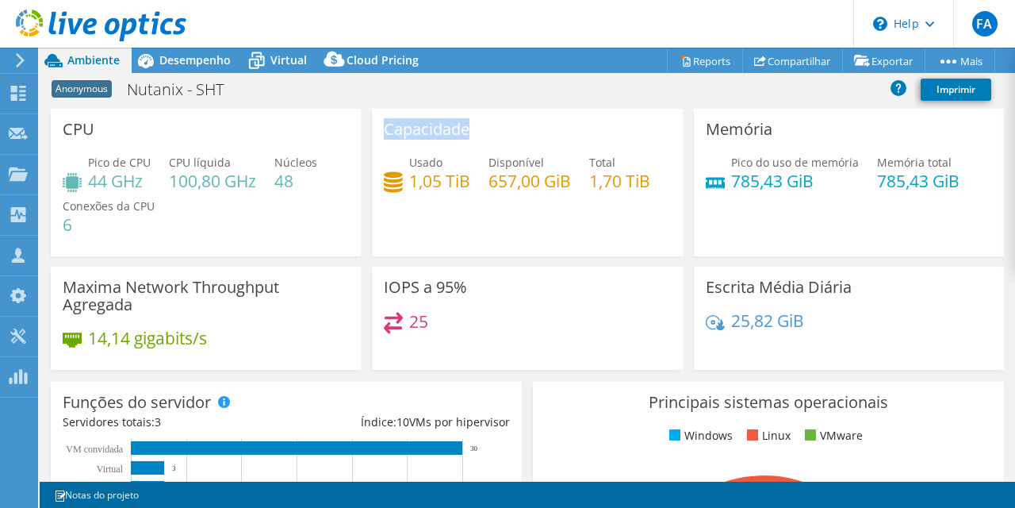
drag, startPoint x: 650, startPoint y: 210, endPoint x: 399, endPoint y: 144, distance: 260.1
click at [399, 144] on div "Capacidade Usado 1,05 TiB Disponível 657,00 GiB Total 1,70 TiB" at bounding box center [527, 183] width 310 height 148
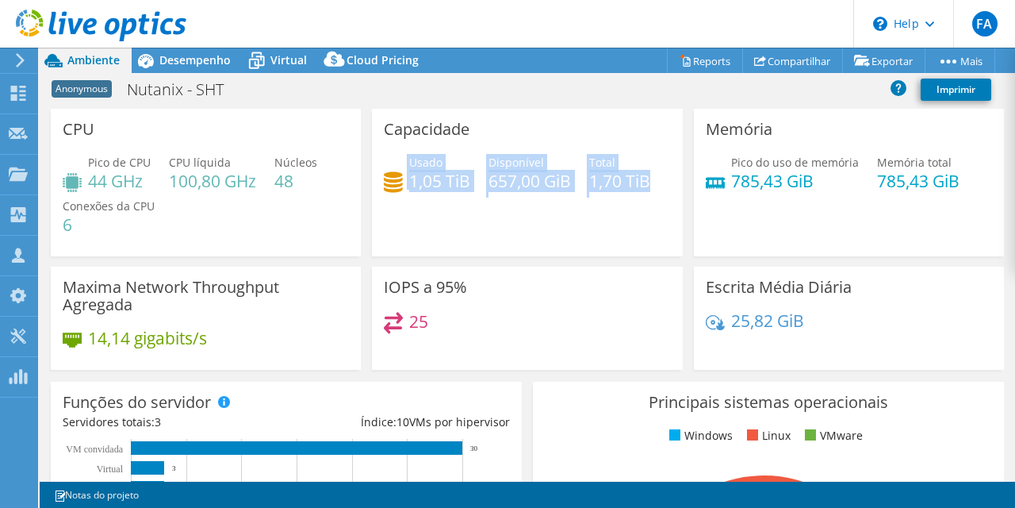
drag, startPoint x: 399, startPoint y: 144, endPoint x: 647, endPoint y: 176, distance: 250.4
click at [647, 176] on div "Capacidade Usado 1,05 TiB Disponível 657,00 GiB Total 1,70 TiB" at bounding box center [527, 183] width 310 height 148
click at [647, 176] on h4 "1,70 TiB" at bounding box center [619, 180] width 61 height 17
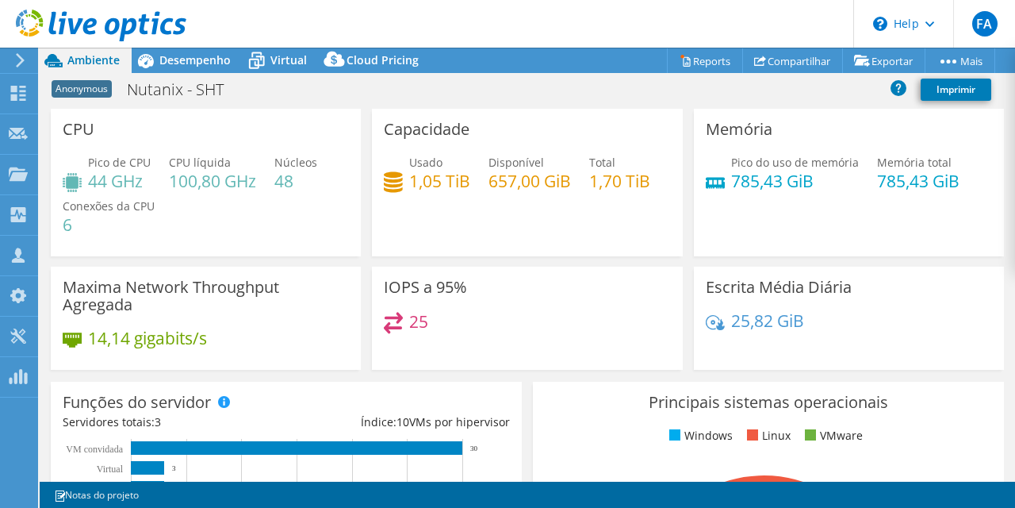
drag, startPoint x: 652, startPoint y: 182, endPoint x: 366, endPoint y: 124, distance: 291.5
click at [366, 124] on div "CPU Pico de CPU 44 GHz CPU líquida 100,80 GHz Núcleos 48 Conexões da CPU 6 Capa…" at bounding box center [527, 244] width 965 height 271
click at [393, 124] on h3 "Capacidade" at bounding box center [427, 129] width 86 height 17
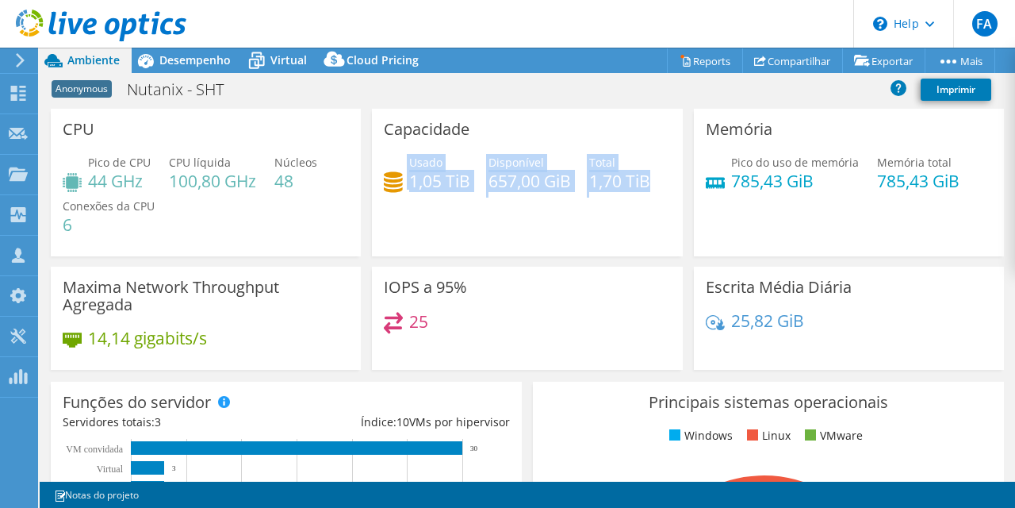
drag, startPoint x: 382, startPoint y: 124, endPoint x: 661, endPoint y: 191, distance: 286.5
click at [661, 191] on div "Capacidade Usado 1,05 TiB Disponível 657,00 GiB Total 1,70 TiB" at bounding box center [527, 183] width 310 height 148
click at [661, 191] on div "Usado 1,05 TiB Disponível 657,00 GiB Total 1,70 TiB" at bounding box center [527, 180] width 286 height 52
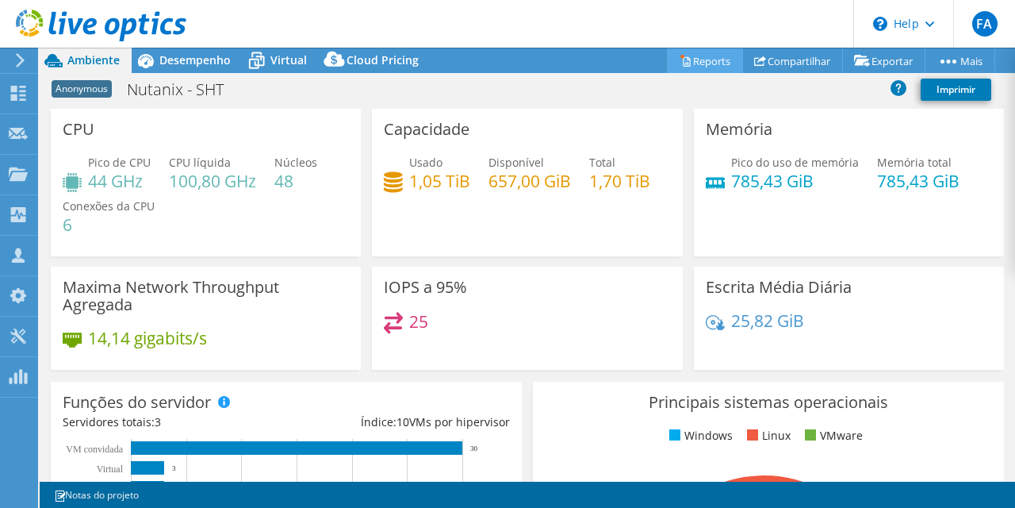
click at [692, 63] on link "Reports" at bounding box center [705, 60] width 76 height 25
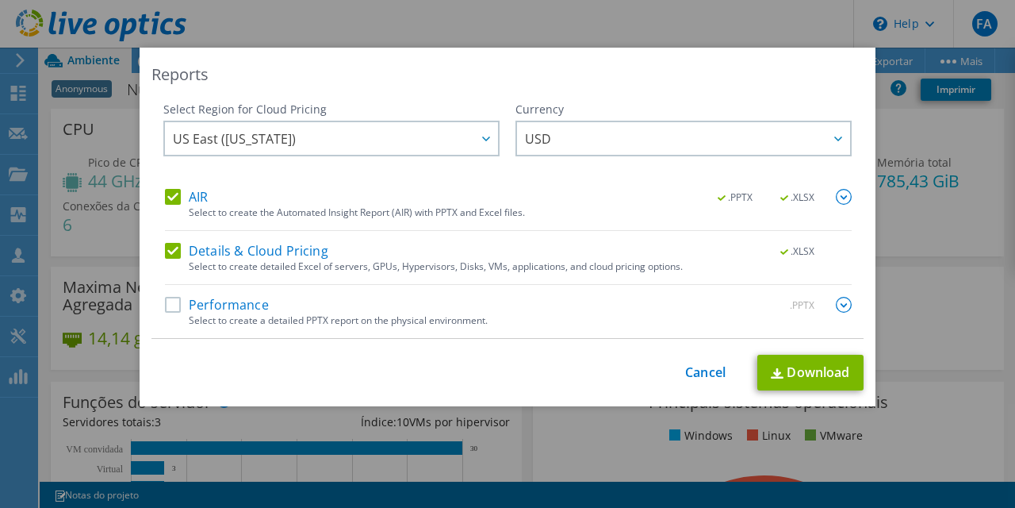
click at [706, 389] on div "This process may take a while, please wait... Cancel Download" at bounding box center [508, 373] width 712 height 36
click at [706, 374] on link "Cancel" at bounding box center [705, 372] width 40 height 15
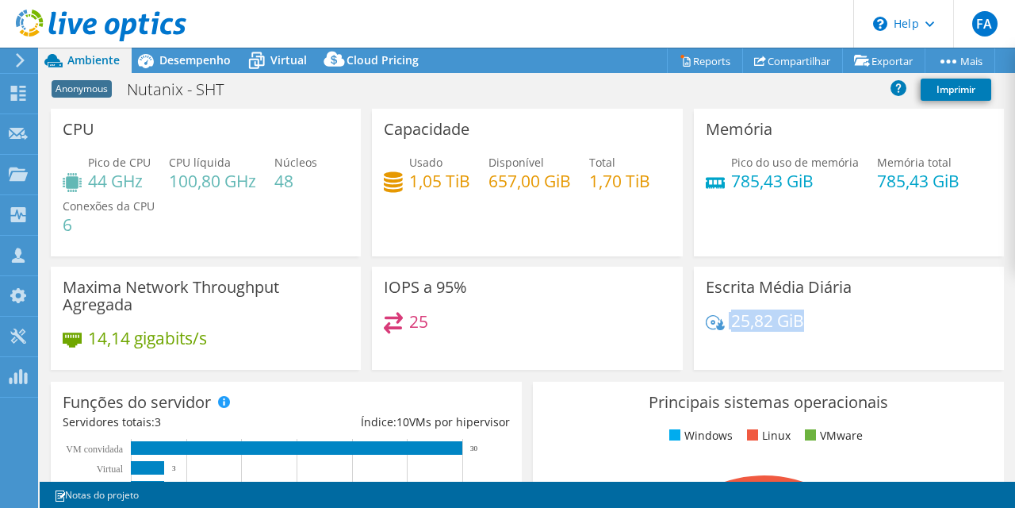
drag, startPoint x: 385, startPoint y: 126, endPoint x: 877, endPoint y: 333, distance: 534.3
click at [877, 333] on div "CPU Pico de CPU 44 GHz CPU líquida 100,80 GHz Núcleos 48 Conexões da CPU 6 Capa…" at bounding box center [527, 244] width 965 height 271
click at [877, 333] on div "25,82 GiB" at bounding box center [849, 328] width 286 height 33
drag, startPoint x: 877, startPoint y: 333, endPoint x: 69, endPoint y: 127, distance: 834.2
click at [69, 127] on div "CPU Pico de CPU 44 GHz CPU líquida 100,80 GHz Núcleos 48 Conexões da CPU 6 Capa…" at bounding box center [527, 244] width 965 height 271
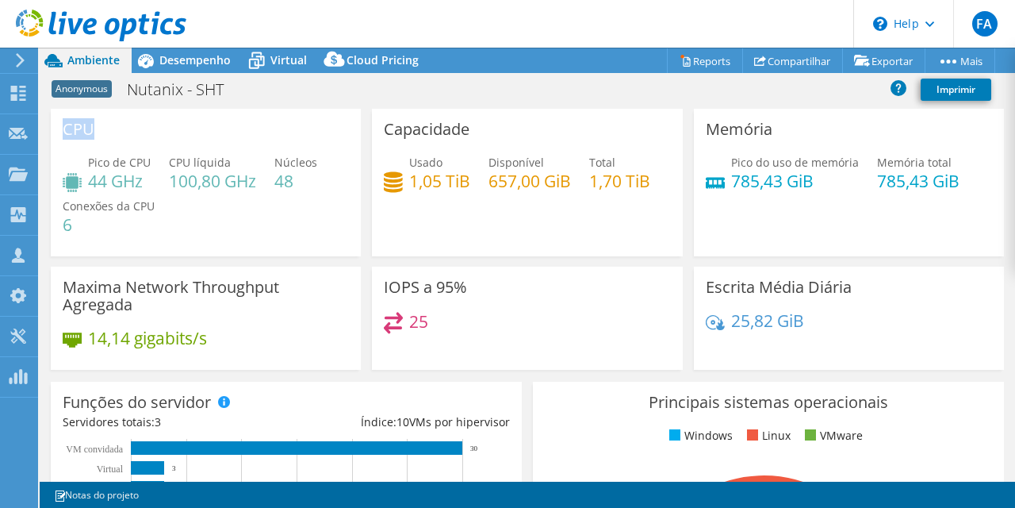
click at [69, 127] on h3 "CPU" at bounding box center [79, 129] width 32 height 17
drag, startPoint x: 63, startPoint y: 125, endPoint x: 883, endPoint y: 343, distance: 848.1
click at [883, 343] on div "CPU Pico de CPU 44 GHz CPU líquida 100,80 GHz Núcleos 48 Conexões da CPU 6 Capa…" at bounding box center [527, 244] width 965 height 271
click at [883, 343] on div "25,82 GiB" at bounding box center [849, 328] width 286 height 33
click at [593, 305] on div "IOPS a 95% 25" at bounding box center [527, 318] width 310 height 103
